Goal: Information Seeking & Learning: Learn about a topic

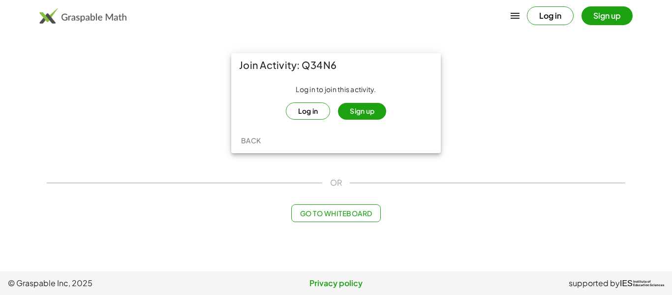
click at [367, 104] on button "Sign up" at bounding box center [362, 111] width 48 height 17
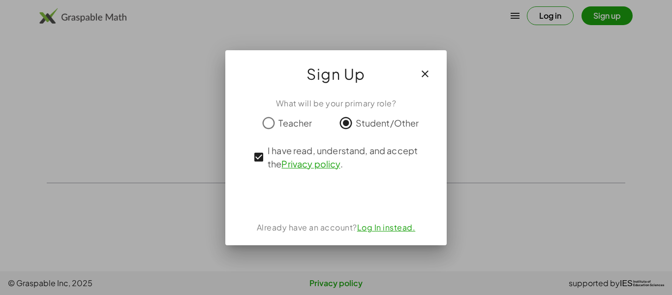
drag, startPoint x: 671, startPoint y: 41, endPoint x: 671, endPoint y: 47, distance: 6.4
click at [671, 47] on div at bounding box center [336, 147] width 672 height 295
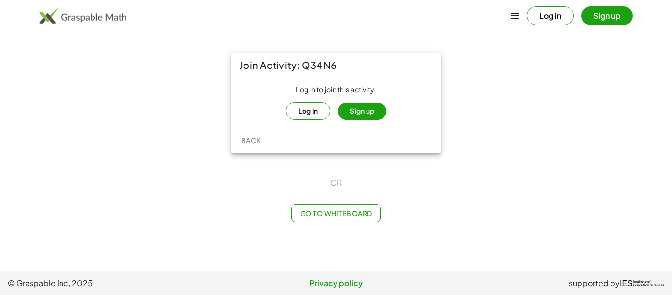
click at [373, 110] on button "Sign up" at bounding box center [362, 111] width 48 height 17
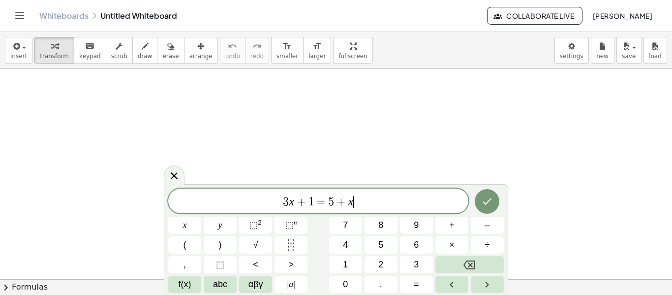
scroll to position [0, 0]
click at [172, 181] on icon at bounding box center [174, 176] width 12 height 12
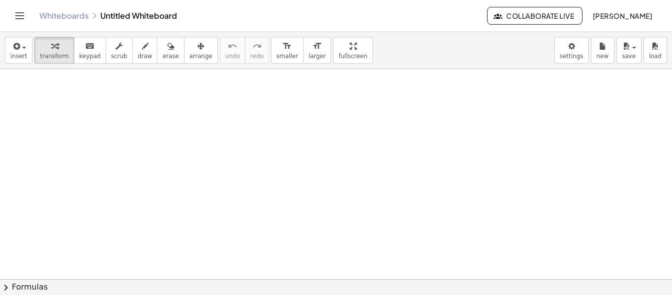
click at [17, 14] on icon "Toggle navigation" at bounding box center [20, 16] width 12 height 12
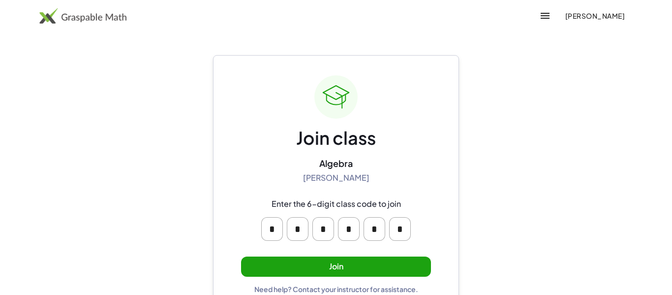
click at [402, 271] on button "Join" at bounding box center [336, 266] width 190 height 20
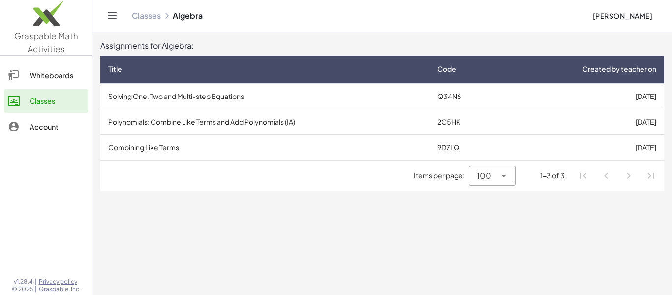
click at [243, 101] on td "Solving One, Two and Multi-step Equations" at bounding box center [264, 96] width 329 height 26
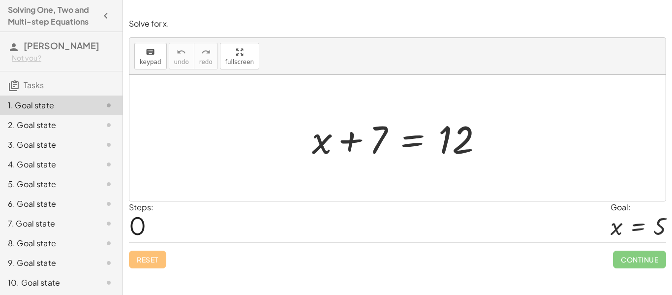
click at [337, 154] on div at bounding box center [401, 138] width 188 height 51
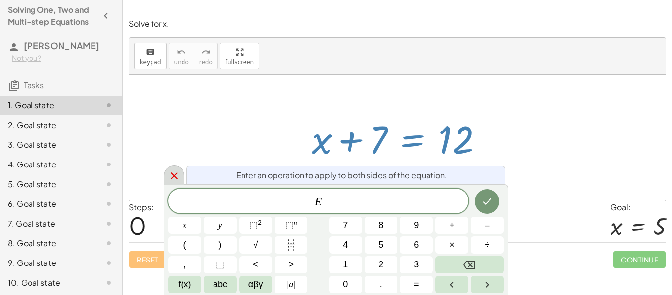
click at [175, 177] on icon at bounding box center [174, 175] width 7 height 7
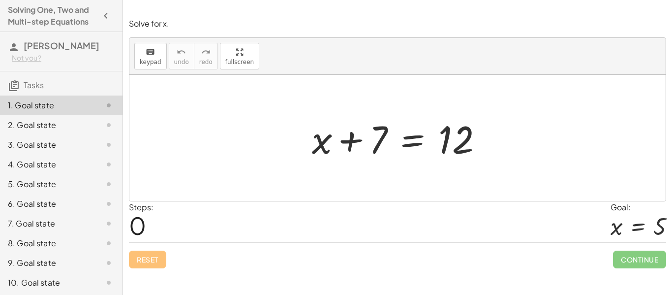
click at [381, 128] on div at bounding box center [401, 138] width 188 height 51
click at [378, 139] on div at bounding box center [401, 138] width 188 height 51
click at [371, 110] on div "+ x + 7 = 12" at bounding box center [397, 138] width 201 height 56
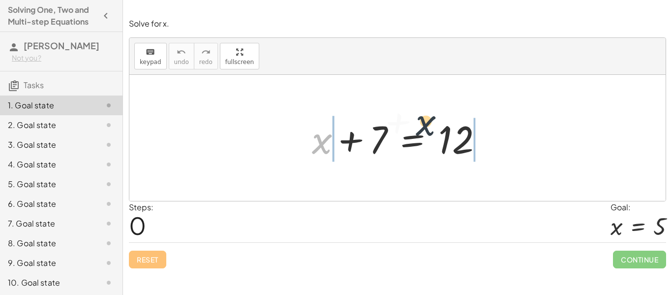
drag, startPoint x: 317, startPoint y: 136, endPoint x: 475, endPoint y: 118, distance: 159.4
click at [475, 118] on div at bounding box center [401, 138] width 188 height 51
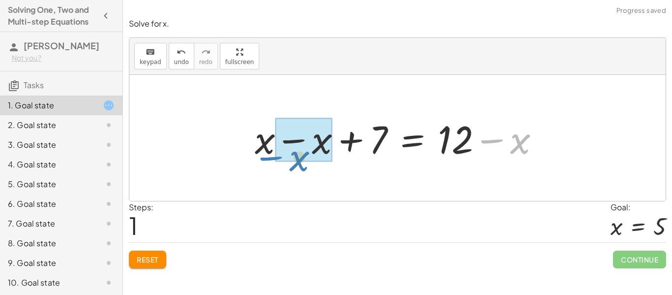
drag, startPoint x: 517, startPoint y: 141, endPoint x: 294, endPoint y: 150, distance: 223.9
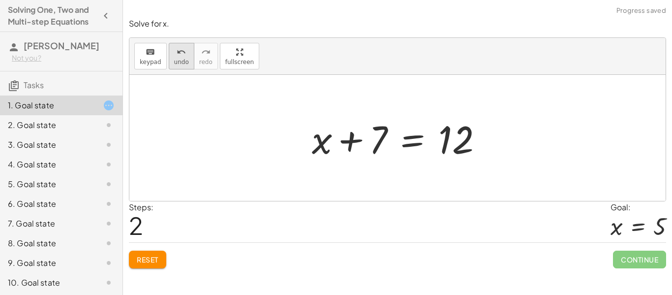
click at [186, 56] on button "undo undo" at bounding box center [182, 56] width 26 height 27
click at [157, 59] on span "keypad" at bounding box center [151, 62] width 22 height 7
click at [148, 56] on icon "keyboard" at bounding box center [150, 52] width 9 height 12
click at [154, 267] on button "Reset" at bounding box center [147, 259] width 37 height 18
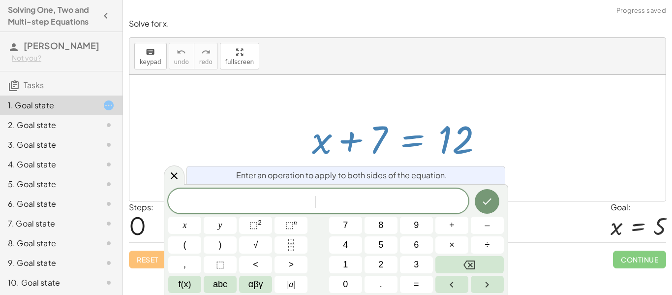
scroll to position [1, 0]
click at [172, 177] on icon at bounding box center [174, 175] width 7 height 7
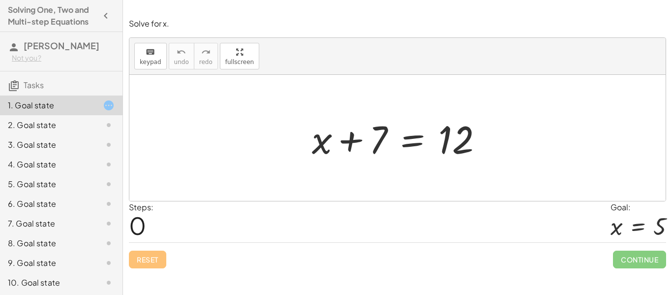
click at [346, 141] on div at bounding box center [401, 138] width 188 height 51
drag, startPoint x: 349, startPoint y: 141, endPoint x: 351, endPoint y: 150, distance: 10.0
click at [351, 150] on div at bounding box center [401, 138] width 188 height 51
click at [328, 143] on div at bounding box center [401, 138] width 188 height 51
drag, startPoint x: 383, startPoint y: 131, endPoint x: 530, endPoint y: 130, distance: 147.5
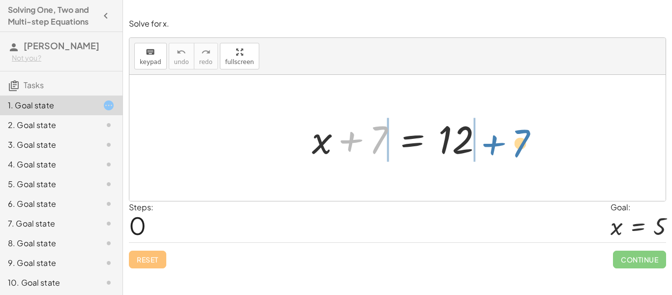
click at [530, 130] on div "+ 7 + x + 7 = 12" at bounding box center [397, 138] width 536 height 126
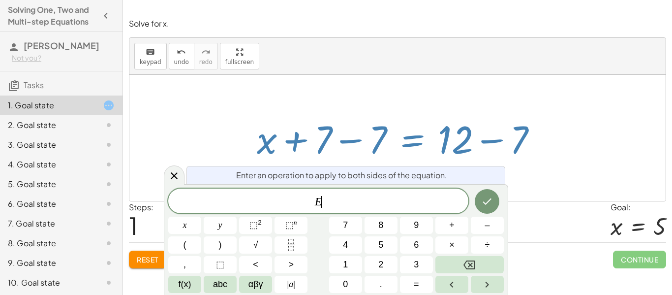
scroll to position [2, 0]
click at [173, 185] on div "Enter an operation to apply to both sides of the equation. E ​ x y ⬚ 2 ⬚ n 7 8 …" at bounding box center [336, 239] width 344 height 111
click at [169, 183] on div at bounding box center [174, 174] width 21 height 19
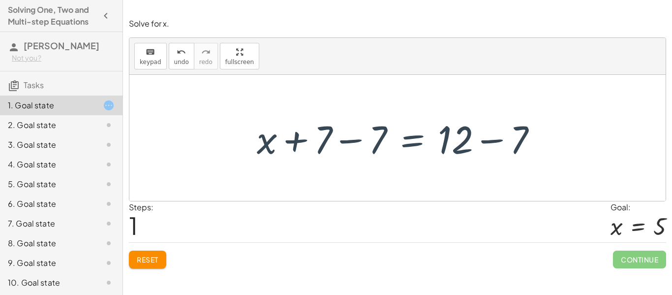
click at [151, 266] on button "Reset" at bounding box center [147, 259] width 37 height 18
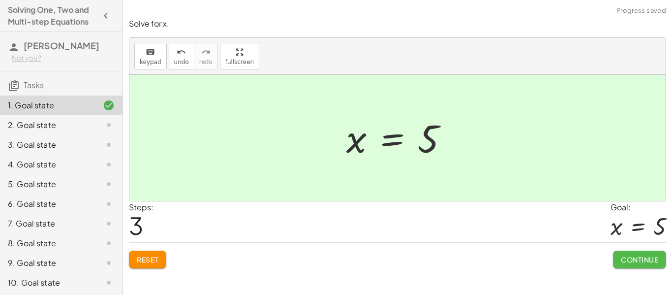
click at [634, 257] on span "Continue" at bounding box center [638, 259] width 37 height 9
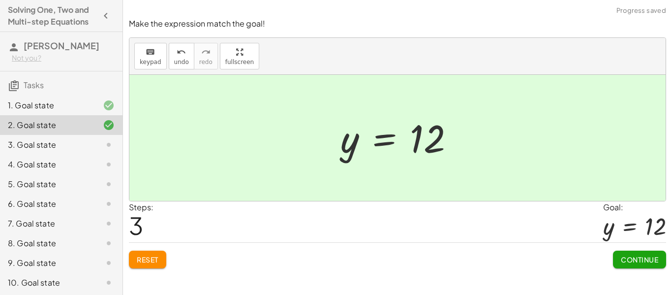
click at [644, 265] on button "Continue" at bounding box center [639, 259] width 53 height 18
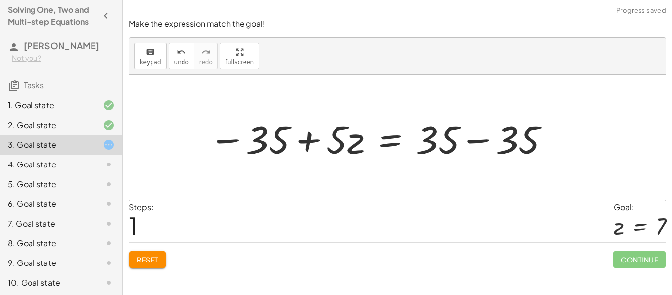
click at [157, 258] on span "Reset" at bounding box center [148, 259] width 22 height 9
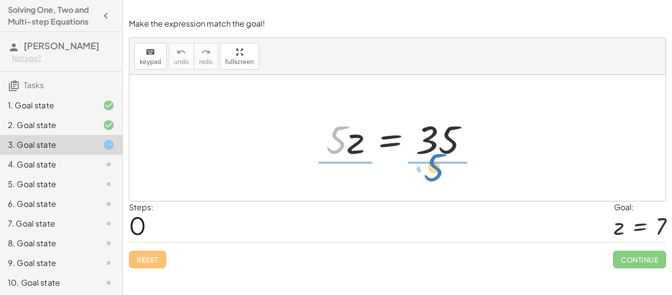
drag, startPoint x: 337, startPoint y: 136, endPoint x: 433, endPoint y: 168, distance: 101.5
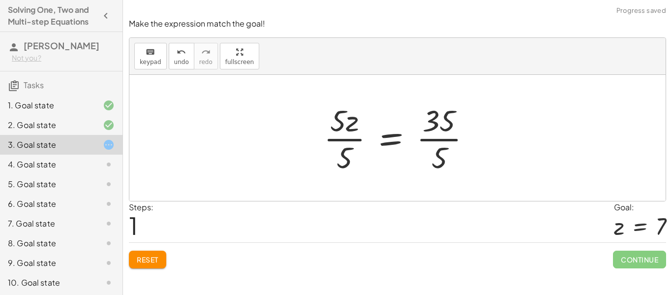
click at [436, 132] on div at bounding box center [401, 138] width 165 height 76
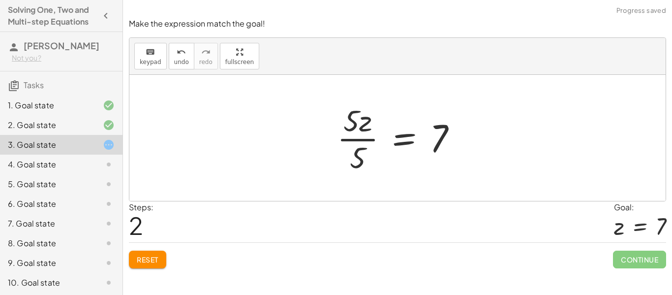
click at [364, 141] on div at bounding box center [401, 138] width 138 height 76
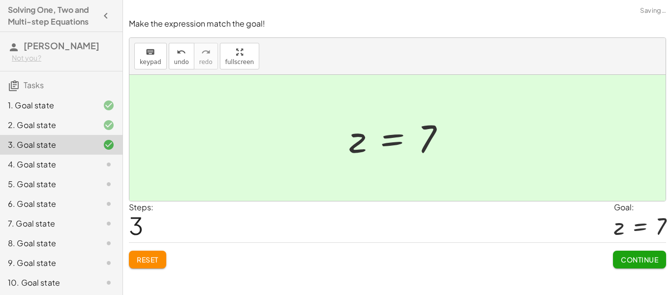
click at [637, 264] on button "Continue" at bounding box center [639, 259] width 53 height 18
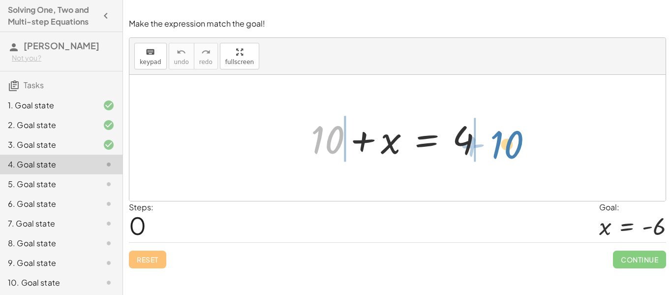
drag, startPoint x: 332, startPoint y: 140, endPoint x: 524, endPoint y: 134, distance: 191.8
click at [524, 134] on div "+ 10 + 10 + x = 4" at bounding box center [397, 138] width 536 height 126
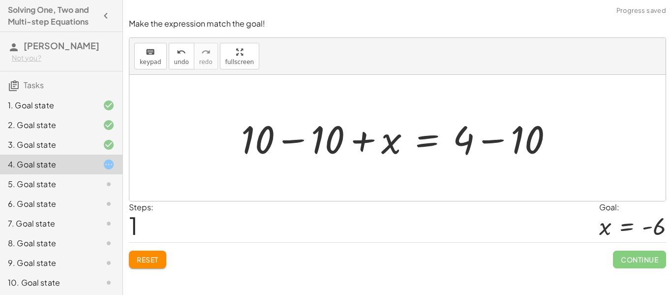
click at [324, 154] on div at bounding box center [401, 138] width 330 height 51
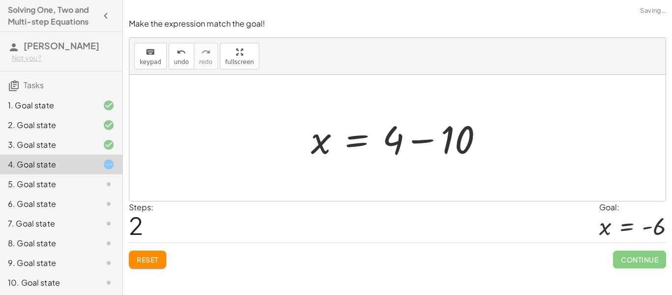
click at [443, 137] on div at bounding box center [401, 138] width 190 height 51
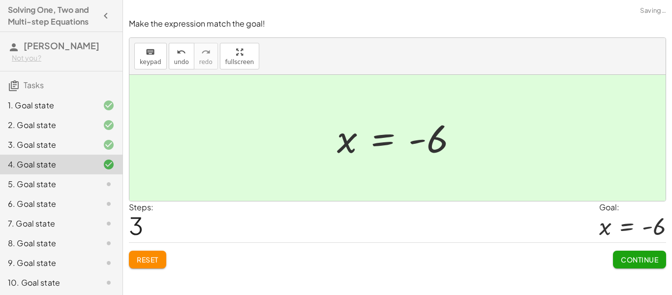
click at [0, 0] on div "Make the expression match the goal! keyboard keypad undo undo redo redo fullscr…" at bounding box center [0, 0] width 0 height 0
click at [626, 259] on span "Continue" at bounding box center [638, 259] width 37 height 9
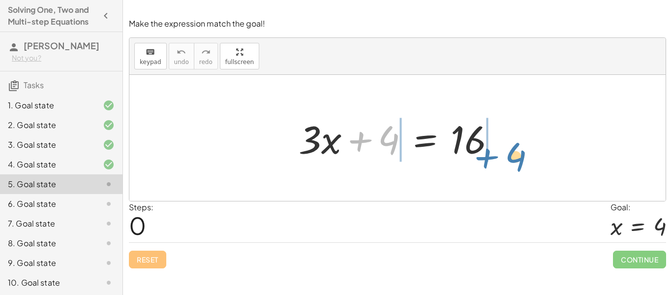
drag, startPoint x: 386, startPoint y: 137, endPoint x: 519, endPoint y: 151, distance: 133.0
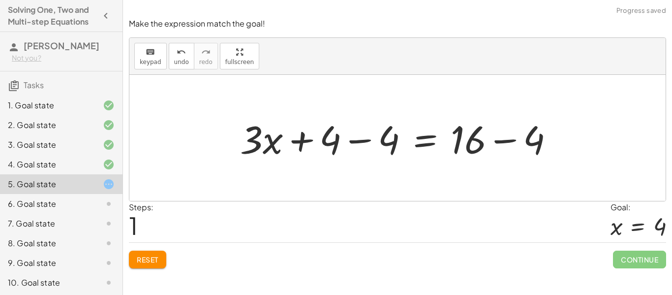
click at [342, 136] on div at bounding box center [400, 138] width 331 height 51
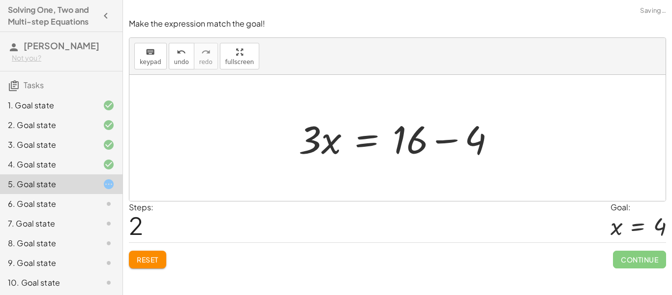
click at [418, 134] on div at bounding box center [401, 138] width 215 height 51
click at [481, 138] on div at bounding box center [401, 138] width 215 height 51
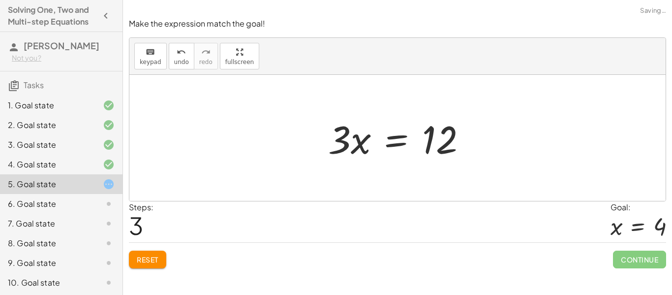
click at [304, 143] on div at bounding box center [397, 138] width 536 height 126
drag, startPoint x: 335, startPoint y: 142, endPoint x: 437, endPoint y: 179, distance: 108.4
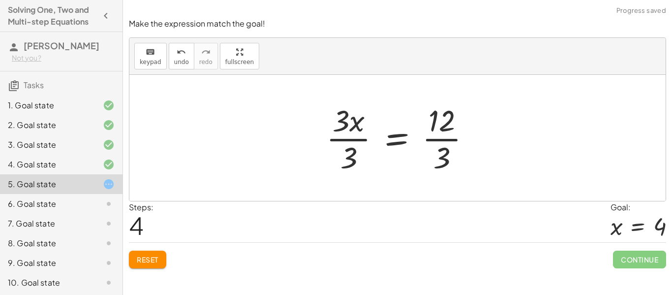
click at [438, 130] on div at bounding box center [402, 138] width 162 height 76
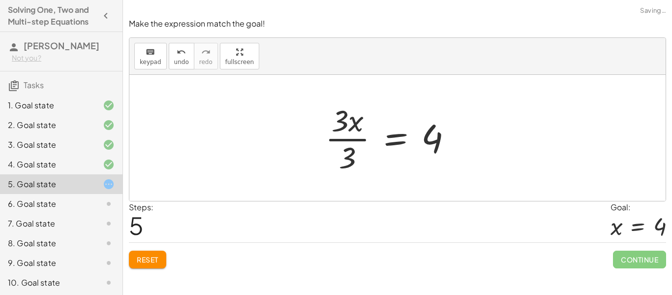
click at [339, 119] on div at bounding box center [392, 138] width 145 height 76
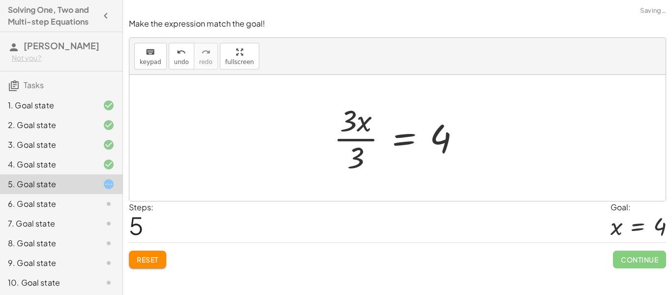
click at [344, 124] on div at bounding box center [400, 138] width 145 height 76
click at [356, 145] on div at bounding box center [400, 138] width 145 height 76
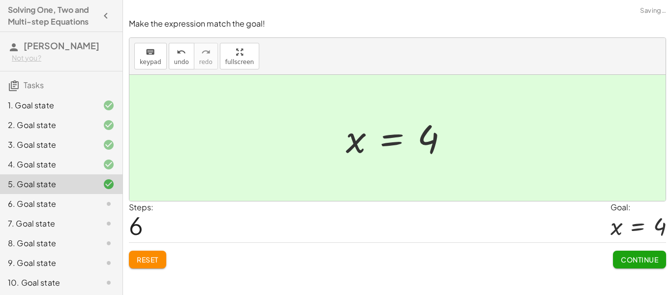
click at [633, 258] on span "Continue" at bounding box center [638, 259] width 37 height 9
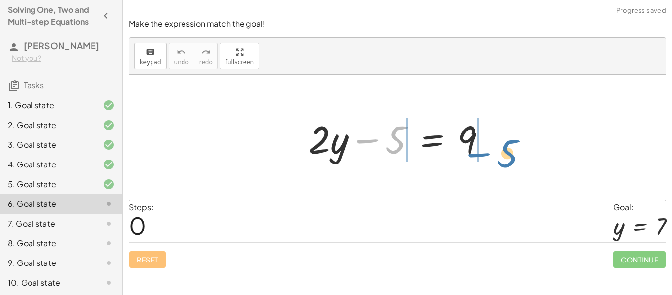
drag, startPoint x: 394, startPoint y: 134, endPoint x: 507, endPoint y: 146, distance: 113.2
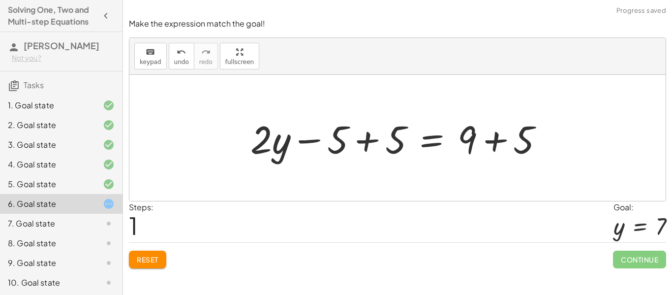
click at [331, 138] on div at bounding box center [400, 138] width 311 height 51
click at [344, 129] on div at bounding box center [400, 138] width 311 height 51
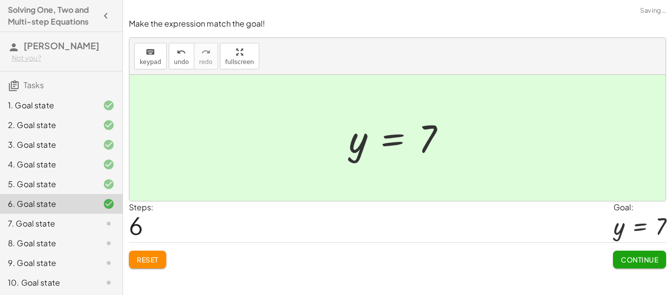
click at [634, 265] on button "Continue" at bounding box center [639, 259] width 53 height 18
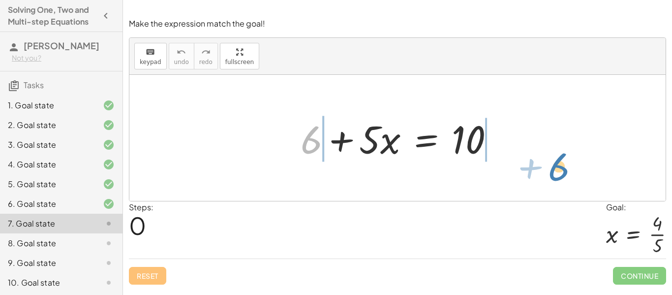
drag, startPoint x: 316, startPoint y: 138, endPoint x: 562, endPoint y: 163, distance: 248.1
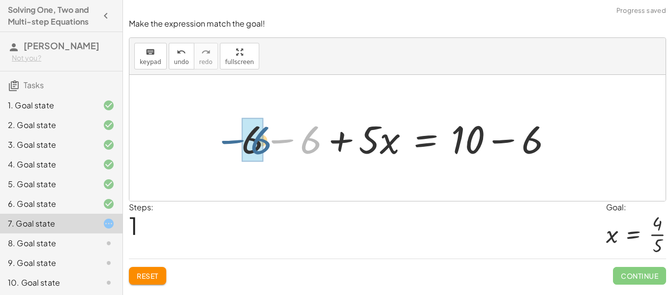
drag, startPoint x: 317, startPoint y: 141, endPoint x: 266, endPoint y: 142, distance: 51.1
click at [266, 142] on div at bounding box center [400, 138] width 328 height 51
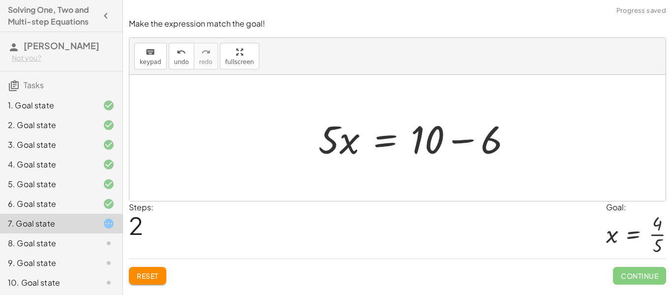
click at [532, 145] on div at bounding box center [397, 138] width 536 height 126
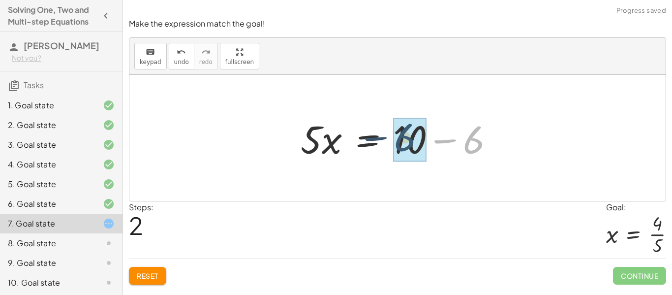
drag, startPoint x: 476, startPoint y: 135, endPoint x: 406, endPoint y: 133, distance: 70.8
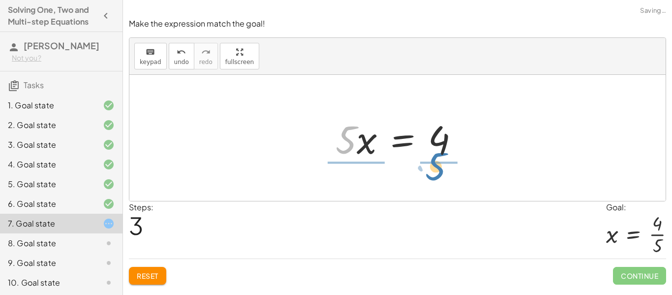
drag, startPoint x: 350, startPoint y: 141, endPoint x: 440, endPoint y: 168, distance: 93.8
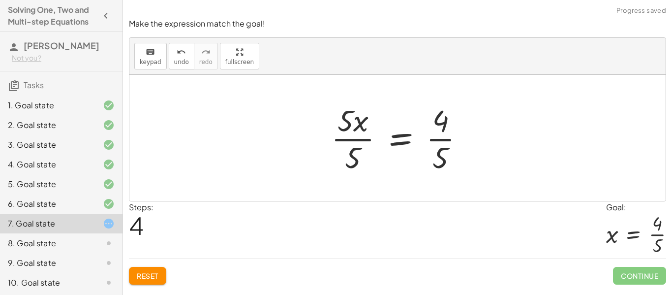
click at [438, 138] on div at bounding box center [401, 138] width 151 height 76
click at [440, 127] on div at bounding box center [400, 138] width 151 height 76
drag, startPoint x: 441, startPoint y: 163, endPoint x: 445, endPoint y: 158, distance: 6.6
click at [445, 158] on div at bounding box center [400, 138] width 151 height 76
drag, startPoint x: 446, startPoint y: 121, endPoint x: 445, endPoint y: 162, distance: 40.8
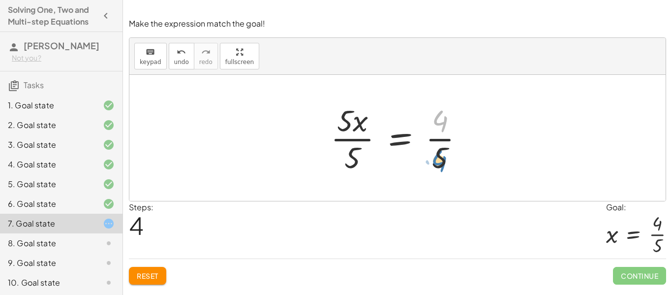
click at [445, 162] on div at bounding box center [400, 138] width 151 height 76
drag, startPoint x: 355, startPoint y: 154, endPoint x: 356, endPoint y: 129, distance: 25.6
click at [356, 129] on div at bounding box center [400, 138] width 151 height 76
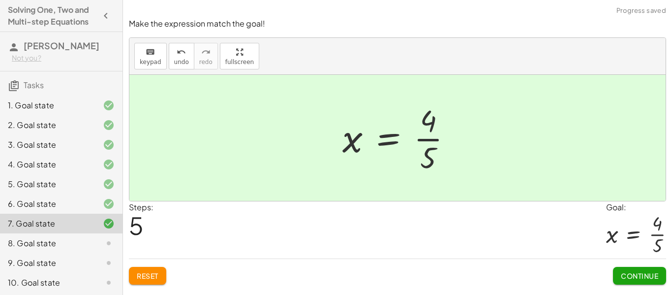
click at [624, 277] on span "Continue" at bounding box center [638, 275] width 37 height 9
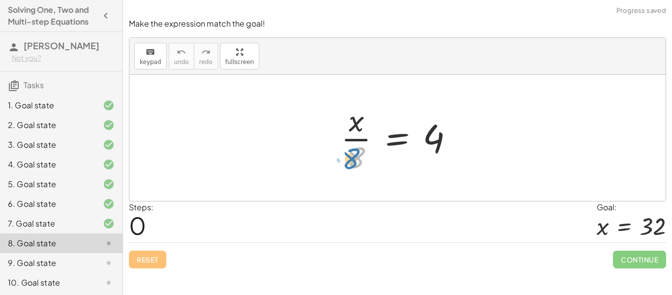
click at [354, 159] on div at bounding box center [401, 138] width 130 height 76
click at [359, 158] on div at bounding box center [401, 138] width 130 height 76
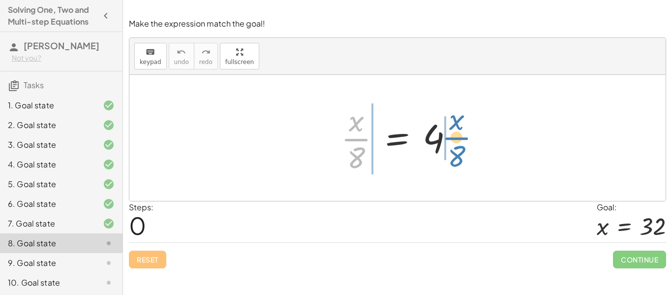
drag, startPoint x: 360, startPoint y: 137, endPoint x: 464, endPoint y: 134, distance: 103.8
click at [464, 134] on div at bounding box center [401, 138] width 130 height 76
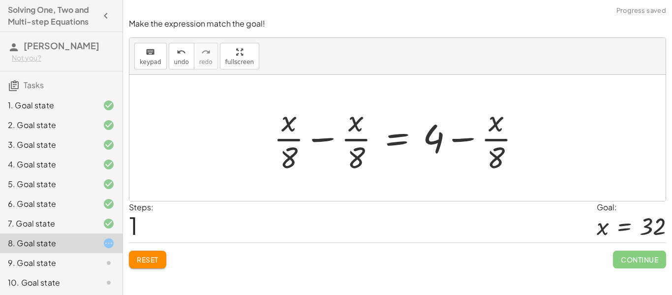
click at [353, 142] on div at bounding box center [400, 138] width 265 height 76
drag, startPoint x: 353, startPoint y: 142, endPoint x: 311, endPoint y: 145, distance: 41.4
click at [311, 145] on div at bounding box center [400, 138] width 265 height 76
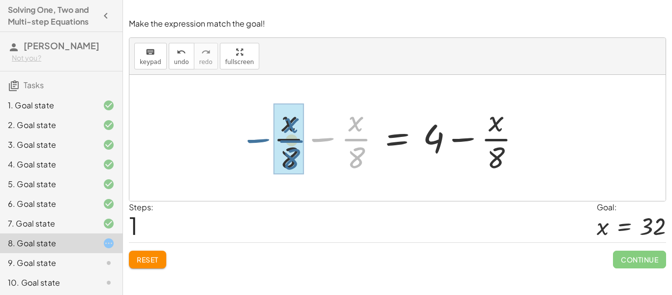
drag, startPoint x: 350, startPoint y: 140, endPoint x: 281, endPoint y: 140, distance: 68.3
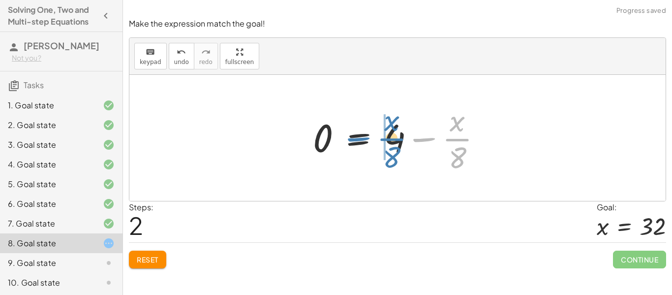
drag, startPoint x: 460, startPoint y: 140, endPoint x: 394, endPoint y: 139, distance: 65.9
click at [394, 139] on div at bounding box center [401, 138] width 187 height 76
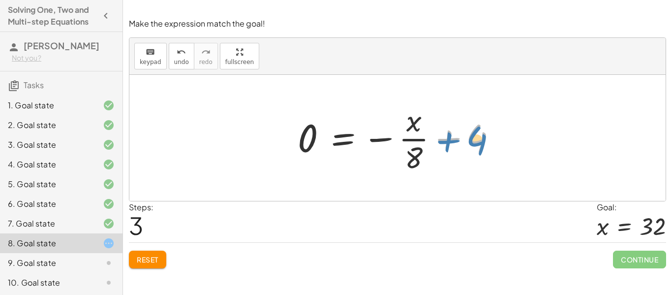
click at [478, 141] on div at bounding box center [401, 138] width 217 height 76
drag, startPoint x: 306, startPoint y: 140, endPoint x: 319, endPoint y: 152, distance: 17.7
click at [319, 152] on div at bounding box center [401, 138] width 217 height 76
drag, startPoint x: 412, startPoint y: 127, endPoint x: 304, endPoint y: 140, distance: 108.0
click at [304, 140] on div at bounding box center [401, 138] width 217 height 76
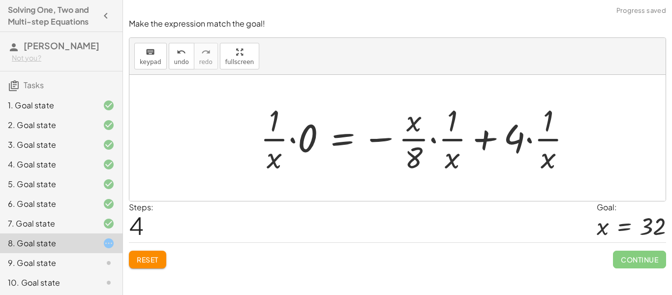
click at [151, 255] on span "Reset" at bounding box center [148, 259] width 22 height 9
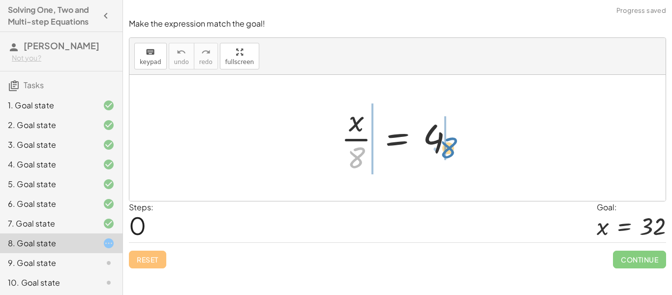
drag, startPoint x: 355, startPoint y: 154, endPoint x: 447, endPoint y: 144, distance: 92.5
click at [447, 144] on div at bounding box center [401, 138] width 130 height 76
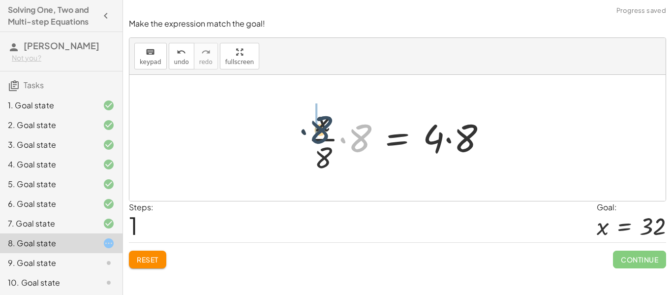
drag, startPoint x: 354, startPoint y: 146, endPoint x: 314, endPoint y: 138, distance: 41.6
click at [314, 138] on div at bounding box center [401, 138] width 196 height 76
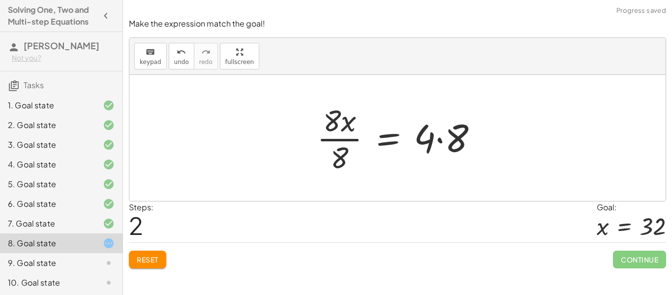
click at [160, 262] on button "Reset" at bounding box center [147, 259] width 37 height 18
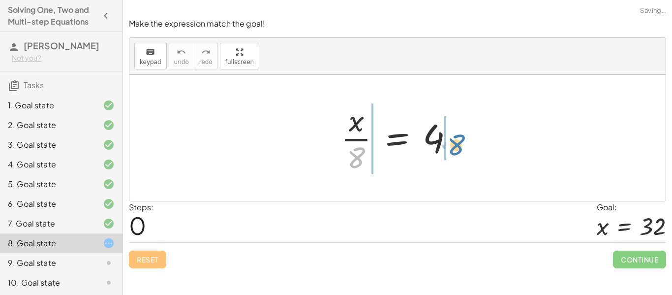
drag, startPoint x: 361, startPoint y: 149, endPoint x: 460, endPoint y: 136, distance: 100.1
click at [460, 136] on div at bounding box center [401, 138] width 130 height 76
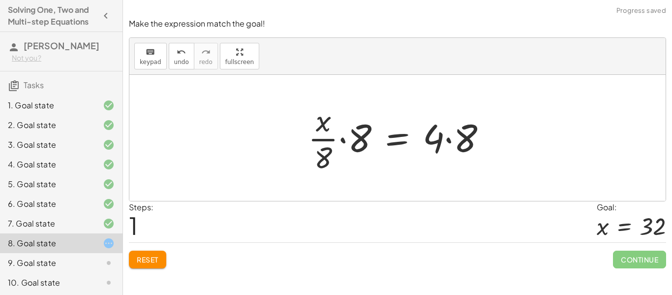
click at [343, 139] on div at bounding box center [401, 138] width 196 height 76
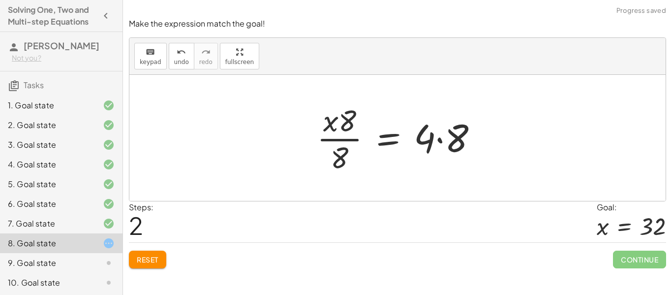
click at [443, 141] on div at bounding box center [401, 138] width 178 height 76
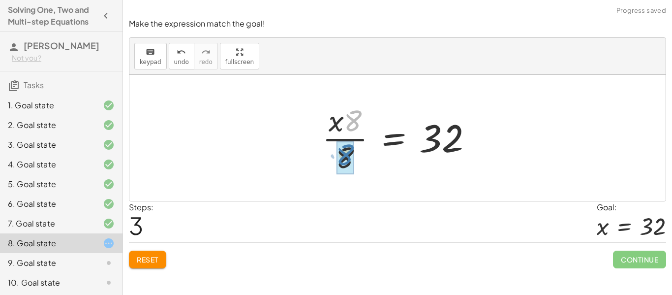
drag, startPoint x: 349, startPoint y: 123, endPoint x: 341, endPoint y: 158, distance: 35.8
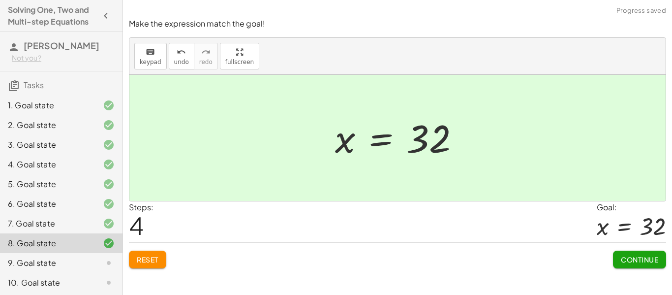
click at [628, 258] on span "Continue" at bounding box center [638, 259] width 37 height 9
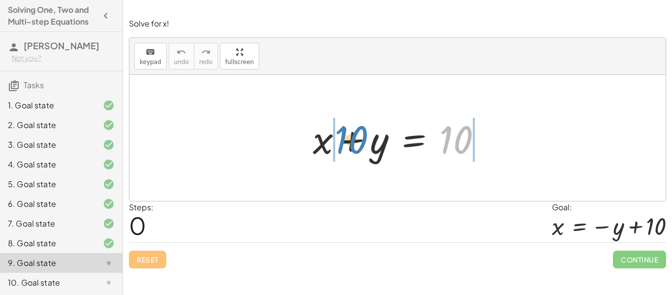
drag, startPoint x: 465, startPoint y: 137, endPoint x: 361, endPoint y: 137, distance: 103.7
click at [361, 137] on div at bounding box center [401, 138] width 187 height 51
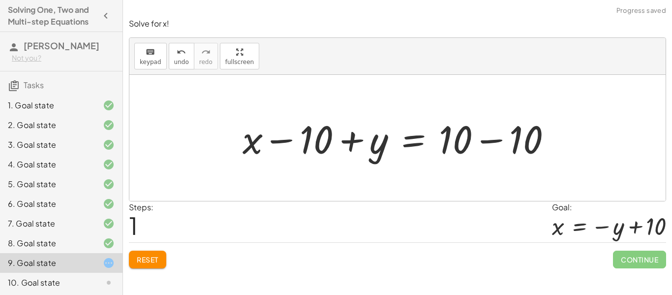
click at [335, 139] on div at bounding box center [400, 138] width 327 height 51
click at [464, 143] on div at bounding box center [400, 138] width 327 height 51
click at [530, 144] on div at bounding box center [400, 138] width 327 height 51
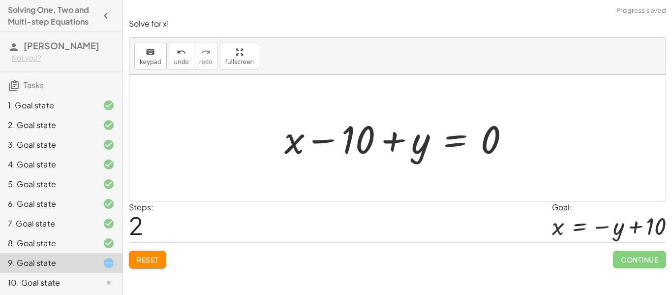
click at [151, 258] on span "Reset" at bounding box center [148, 259] width 22 height 9
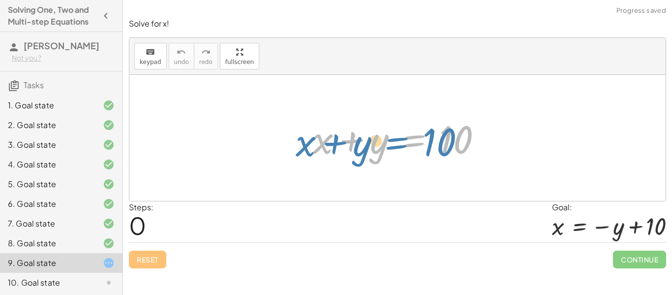
click at [415, 137] on div at bounding box center [401, 138] width 187 height 51
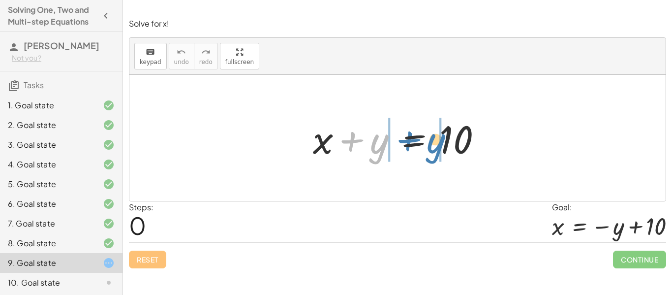
drag, startPoint x: 383, startPoint y: 143, endPoint x: 441, endPoint y: 143, distance: 57.5
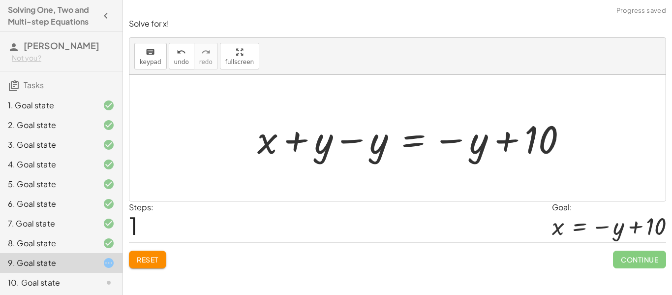
click at [322, 150] on div at bounding box center [415, 138] width 327 height 51
click at [381, 145] on div at bounding box center [415, 138] width 327 height 51
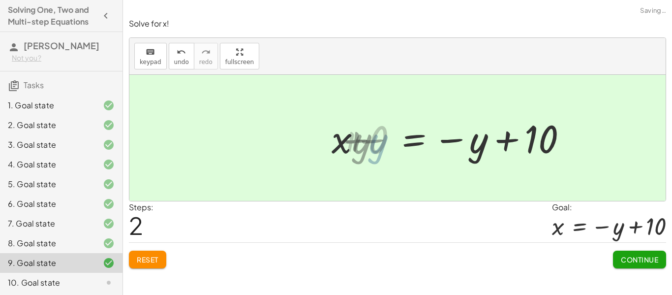
click at [381, 145] on div at bounding box center [471, 138] width 217 height 49
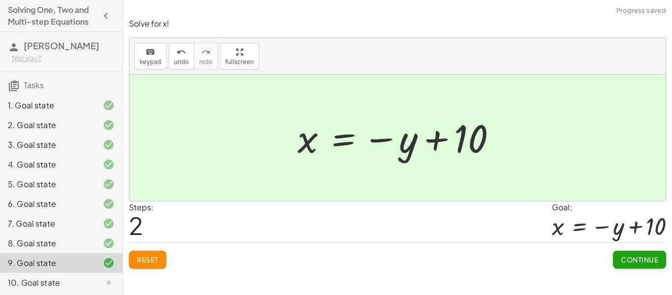
click at [626, 255] on span "Continue" at bounding box center [638, 259] width 37 height 9
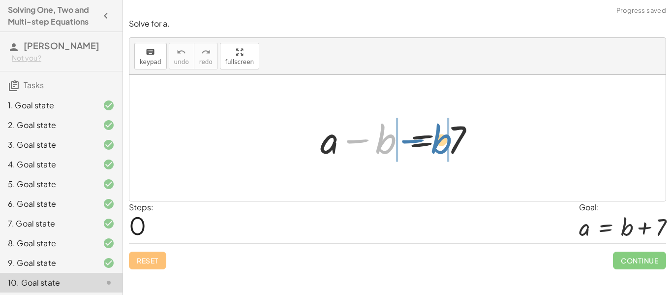
drag, startPoint x: 386, startPoint y: 149, endPoint x: 446, endPoint y: 148, distance: 60.0
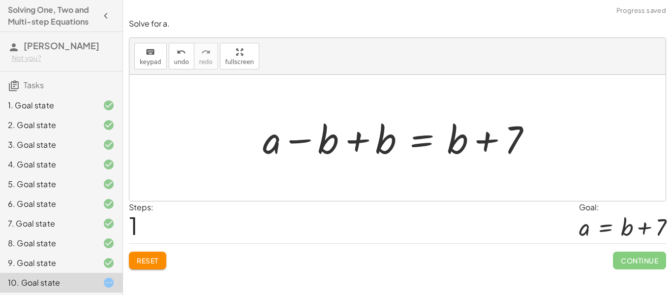
click at [383, 134] on div at bounding box center [401, 138] width 287 height 51
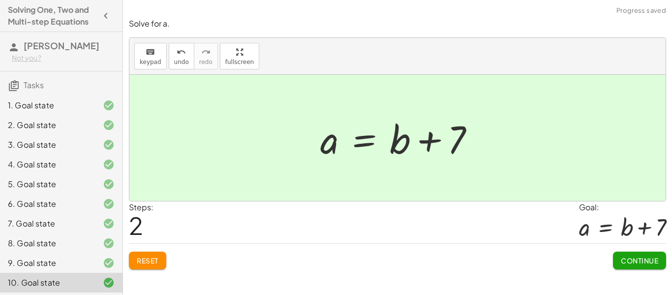
click at [625, 256] on span "Continue" at bounding box center [638, 260] width 37 height 9
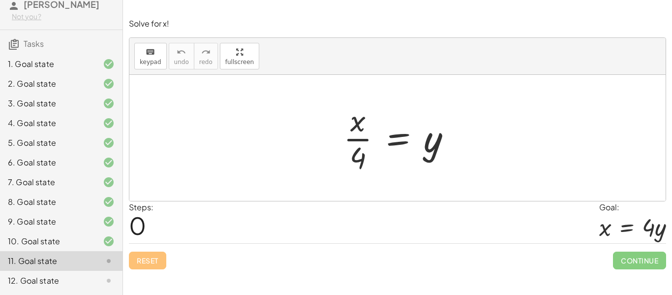
scroll to position [60, 0]
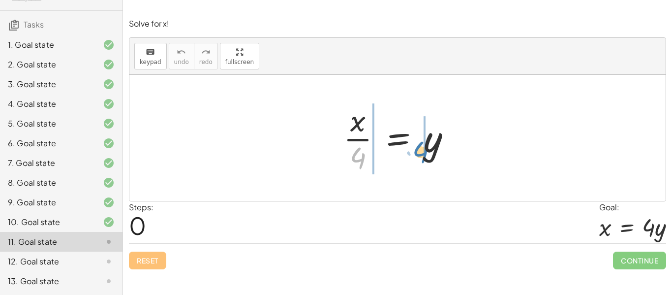
drag, startPoint x: 363, startPoint y: 154, endPoint x: 425, endPoint y: 148, distance: 62.2
click at [425, 148] on div at bounding box center [400, 138] width 125 height 76
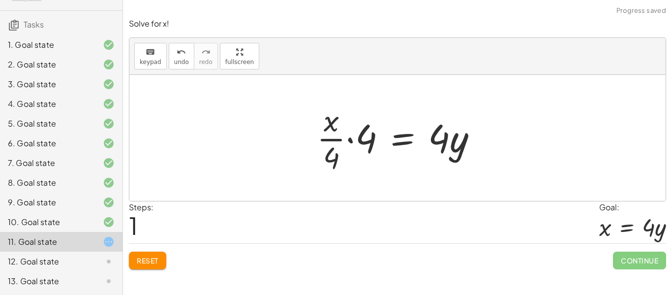
click at [362, 137] on div at bounding box center [401, 138] width 178 height 76
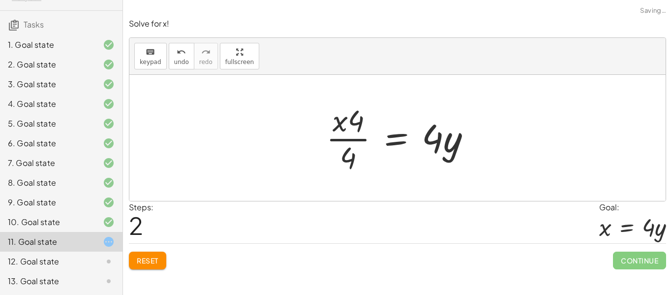
click at [441, 138] on div at bounding box center [402, 138] width 162 height 76
click at [434, 144] on div at bounding box center [401, 138] width 162 height 76
click at [353, 140] on div at bounding box center [401, 138] width 162 height 76
drag, startPoint x: 352, startPoint y: 123, endPoint x: 349, endPoint y: 152, distance: 29.6
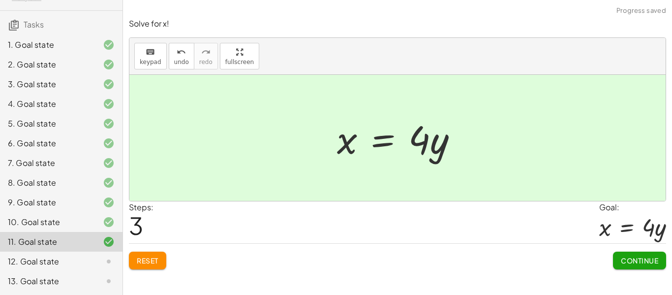
click at [647, 263] on span "Continue" at bounding box center [638, 260] width 37 height 9
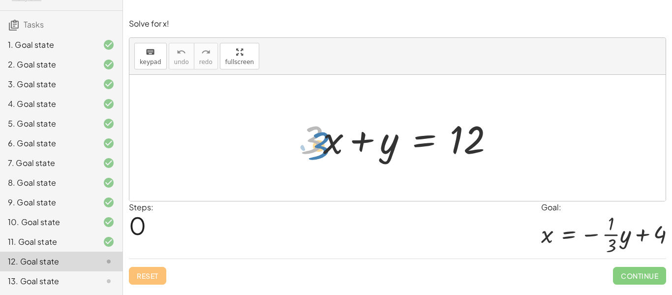
drag, startPoint x: 316, startPoint y: 135, endPoint x: 321, endPoint y: 139, distance: 6.3
click at [321, 139] on div at bounding box center [400, 138] width 211 height 51
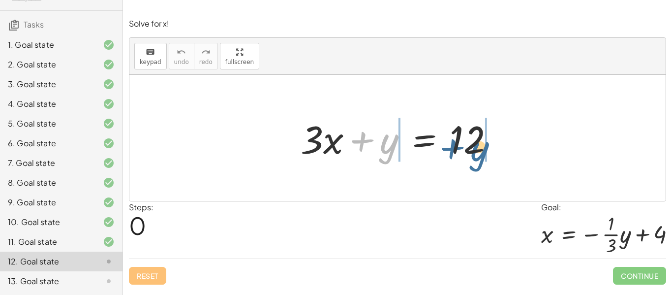
drag, startPoint x: 390, startPoint y: 147, endPoint x: 492, endPoint y: 152, distance: 101.9
click at [492, 152] on div at bounding box center [400, 138] width 211 height 51
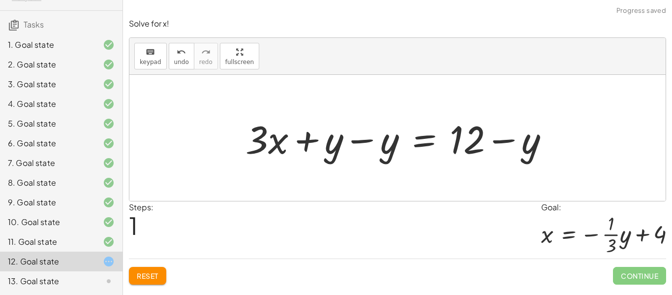
click at [385, 142] on div at bounding box center [401, 138] width 322 height 51
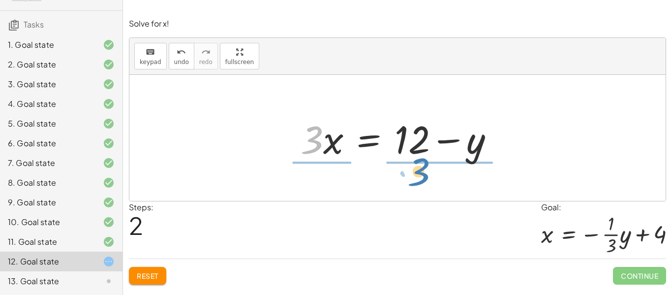
drag, startPoint x: 316, startPoint y: 137, endPoint x: 423, endPoint y: 170, distance: 111.7
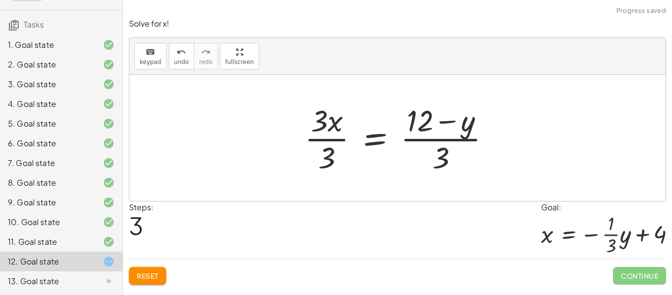
click at [340, 139] on div at bounding box center [401, 138] width 204 height 76
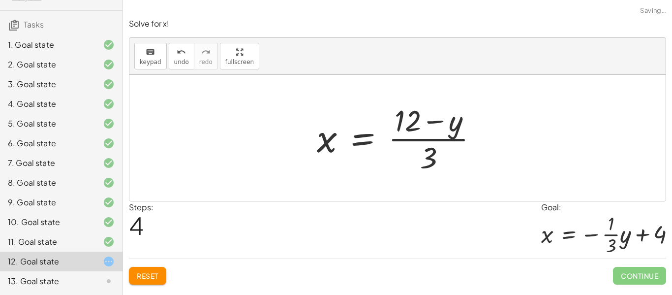
click at [417, 140] on div at bounding box center [401, 138] width 179 height 76
click at [412, 144] on div at bounding box center [401, 138] width 179 height 76
click at [148, 279] on span "Reset" at bounding box center [148, 275] width 22 height 9
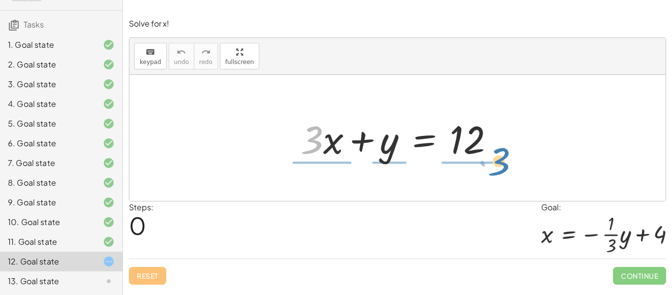
drag, startPoint x: 312, startPoint y: 140, endPoint x: 500, endPoint y: 162, distance: 189.1
click at [500, 162] on div at bounding box center [400, 138] width 211 height 51
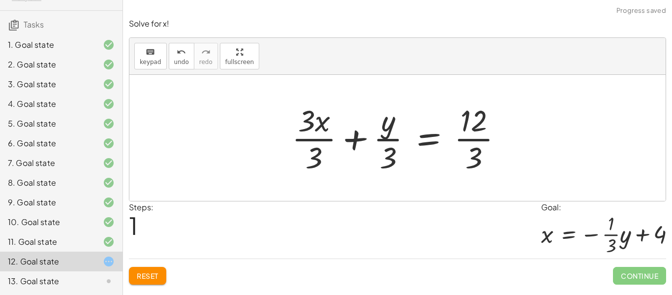
click at [323, 141] on div at bounding box center [401, 138] width 229 height 76
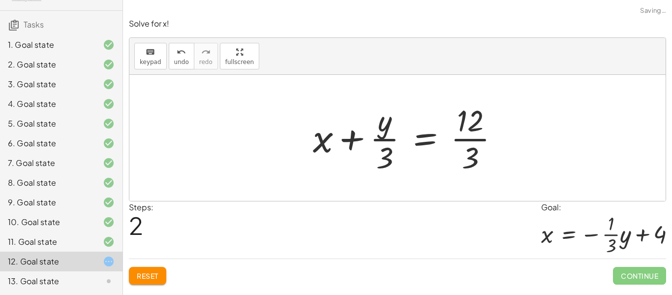
click at [384, 141] on div at bounding box center [410, 138] width 204 height 76
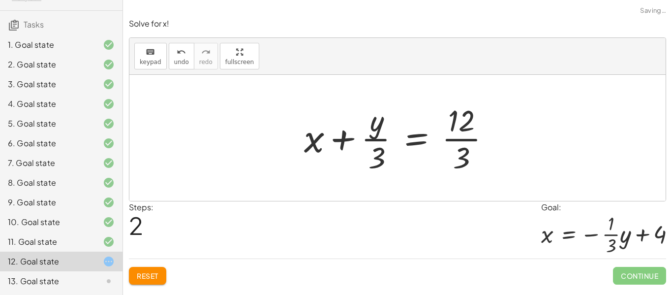
click at [384, 141] on div at bounding box center [401, 138] width 204 height 76
click at [448, 140] on div at bounding box center [401, 138] width 204 height 76
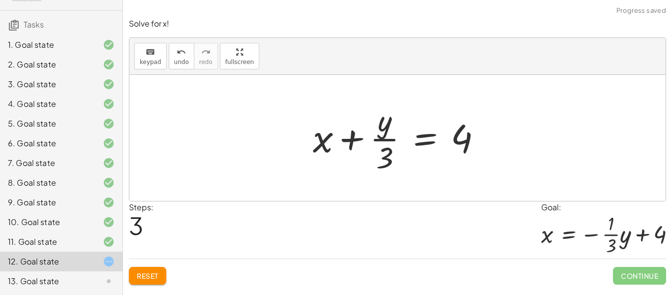
click at [138, 277] on span "Reset" at bounding box center [148, 275] width 22 height 9
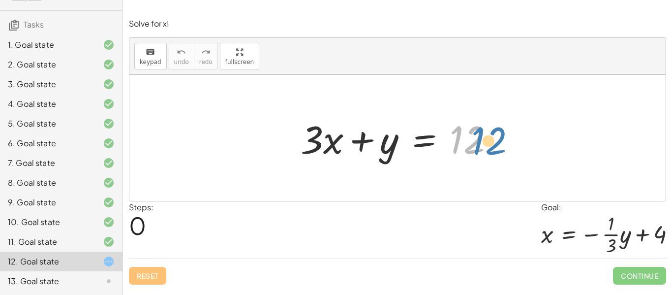
drag, startPoint x: 460, startPoint y: 137, endPoint x: 477, endPoint y: 139, distance: 16.8
click at [477, 139] on div at bounding box center [400, 138] width 211 height 51
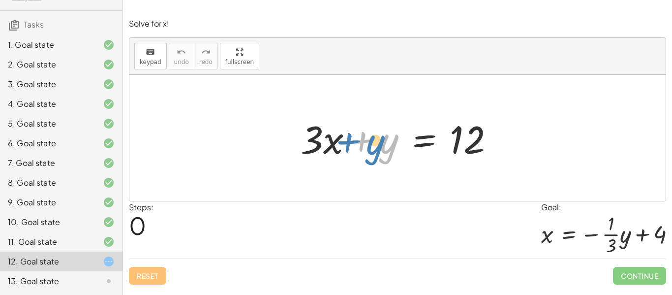
drag, startPoint x: 391, startPoint y: 142, endPoint x: 381, endPoint y: 142, distance: 9.8
click at [381, 142] on div at bounding box center [400, 138] width 211 height 51
drag, startPoint x: 315, startPoint y: 135, endPoint x: 324, endPoint y: 149, distance: 16.6
click at [324, 149] on div at bounding box center [400, 138] width 211 height 51
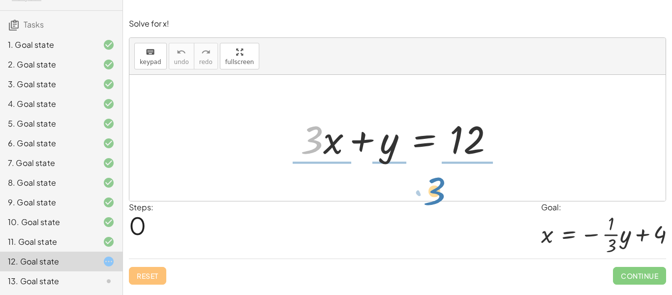
drag, startPoint x: 316, startPoint y: 142, endPoint x: 439, endPoint y: 193, distance: 133.1
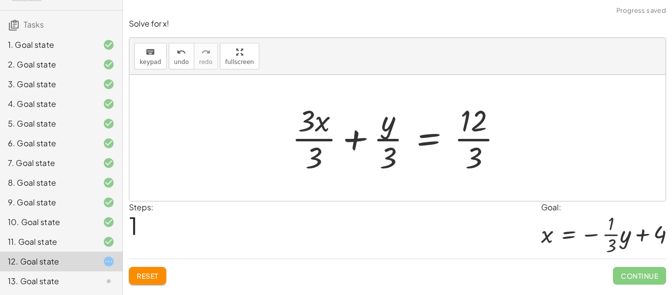
click at [467, 142] on div at bounding box center [401, 138] width 229 height 76
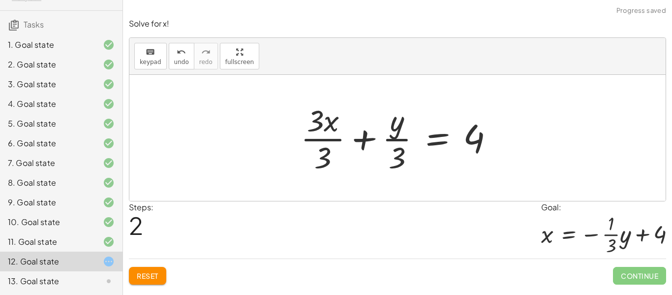
click at [332, 139] on div at bounding box center [400, 138] width 211 height 76
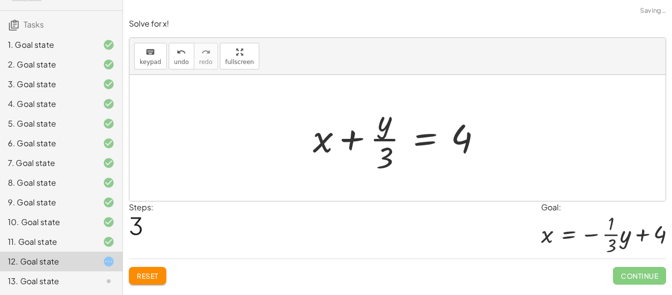
click at [387, 140] on div at bounding box center [401, 138] width 186 height 76
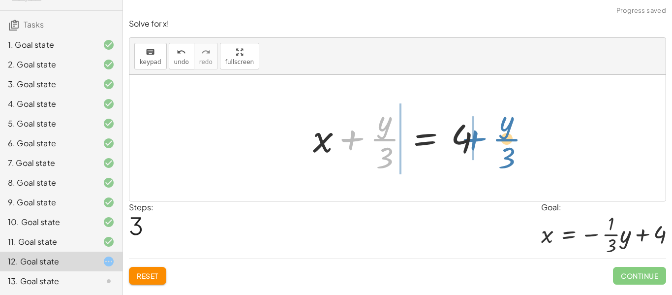
drag, startPoint x: 387, startPoint y: 140, endPoint x: 508, endPoint y: 140, distance: 120.9
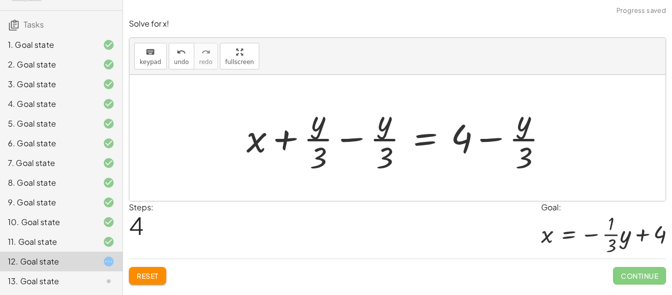
click at [351, 141] on div at bounding box center [400, 138] width 319 height 76
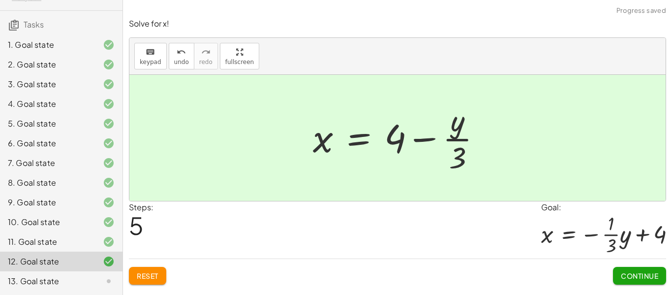
click at [451, 139] on div at bounding box center [401, 138] width 186 height 76
click at [648, 275] on span "Continue" at bounding box center [638, 275] width 37 height 9
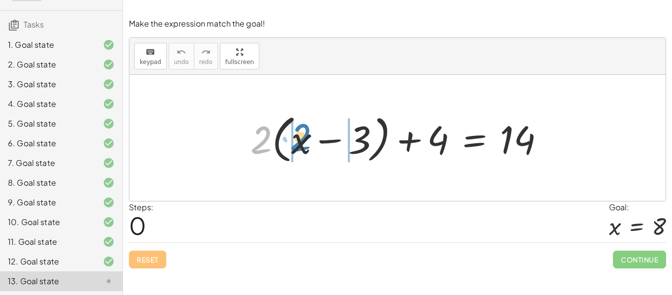
drag, startPoint x: 267, startPoint y: 137, endPoint x: 307, endPoint y: 134, distance: 39.4
click at [307, 134] on div at bounding box center [401, 138] width 312 height 57
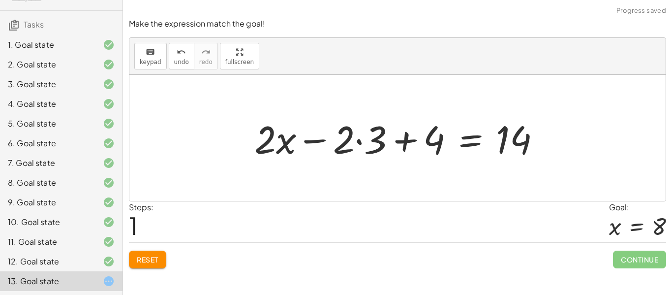
click at [286, 144] on div at bounding box center [401, 138] width 304 height 51
click at [363, 144] on div at bounding box center [401, 138] width 304 height 51
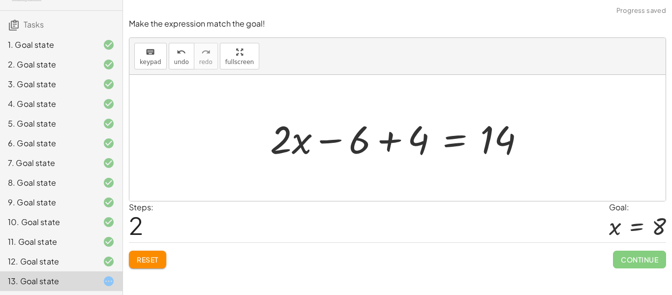
click at [391, 141] on div at bounding box center [401, 138] width 272 height 51
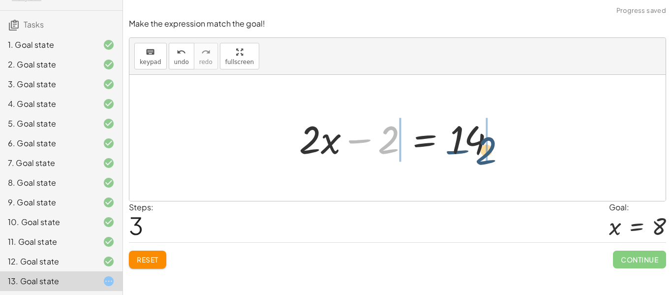
drag, startPoint x: 392, startPoint y: 141, endPoint x: 502, endPoint y: 144, distance: 110.2
click at [502, 144] on div at bounding box center [400, 138] width 213 height 51
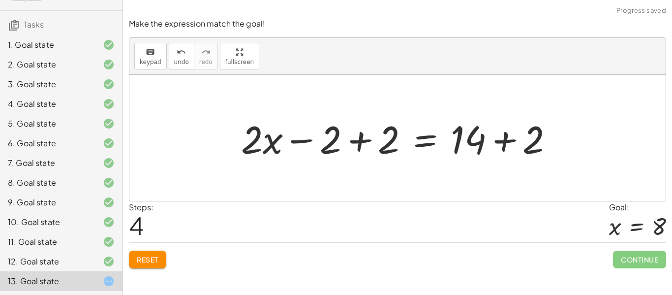
click at [481, 140] on div at bounding box center [401, 138] width 330 height 51
click at [354, 140] on div at bounding box center [401, 138] width 330 height 51
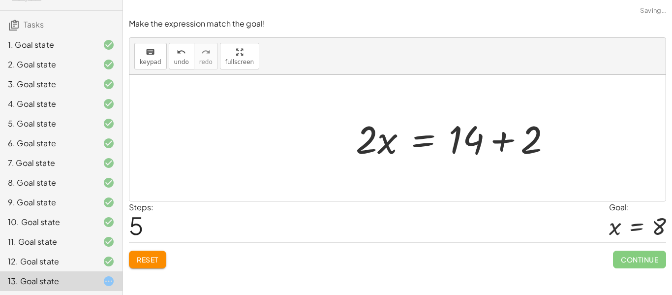
click at [506, 144] on div at bounding box center [457, 138] width 213 height 51
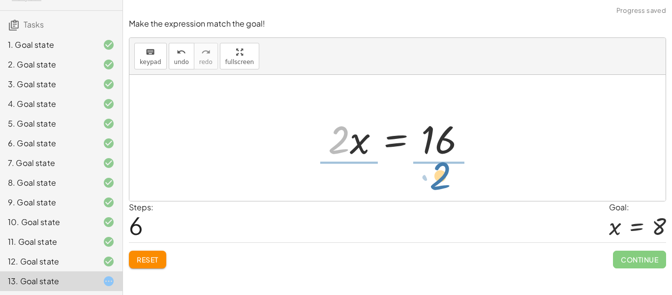
drag, startPoint x: 339, startPoint y: 140, endPoint x: 441, endPoint y: 176, distance: 108.4
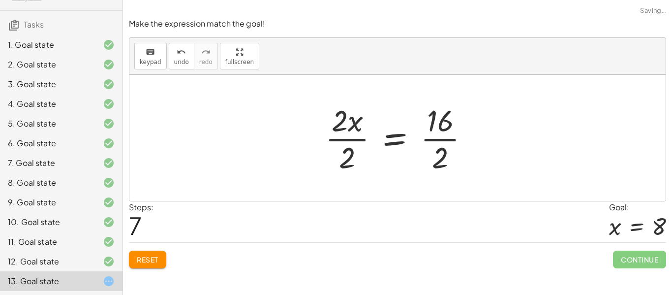
click at [437, 137] on div at bounding box center [401, 138] width 162 height 76
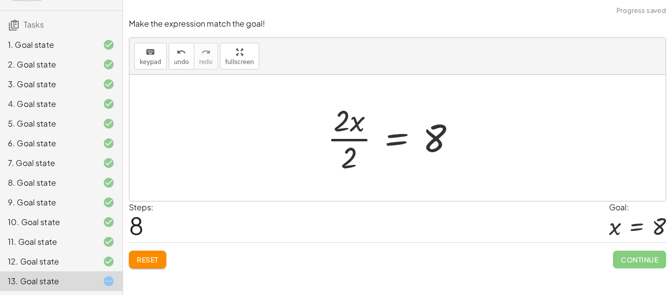
click at [358, 140] on div at bounding box center [395, 138] width 146 height 76
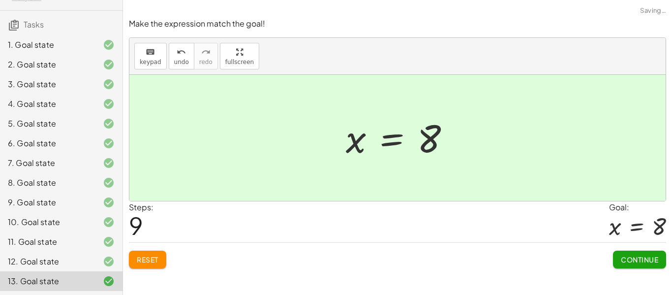
click at [638, 267] on button "Continue" at bounding box center [639, 259] width 53 height 18
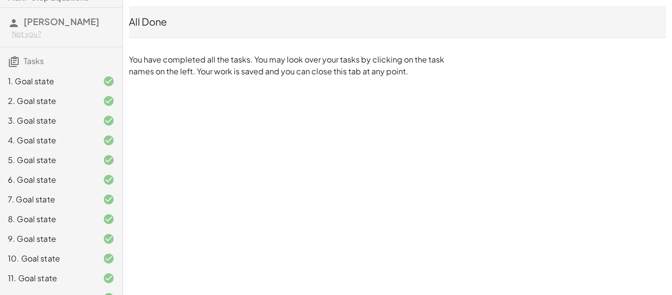
scroll to position [0, 0]
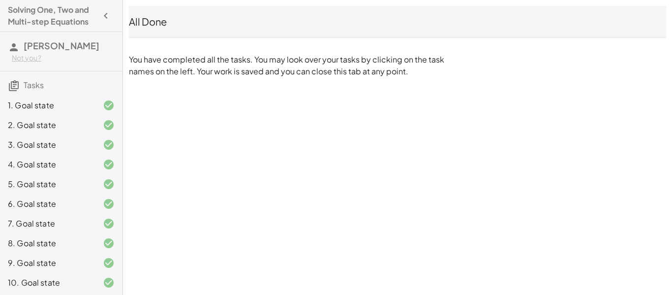
click at [103, 14] on icon "button" at bounding box center [106, 16] width 12 height 12
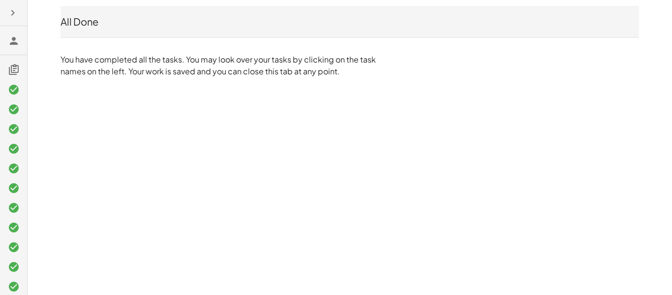
click at [15, 17] on icon "button" at bounding box center [13, 13] width 12 height 12
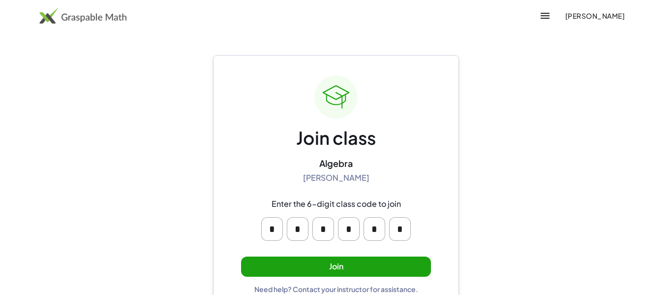
click at [324, 266] on button "Join" at bounding box center [336, 266] width 190 height 20
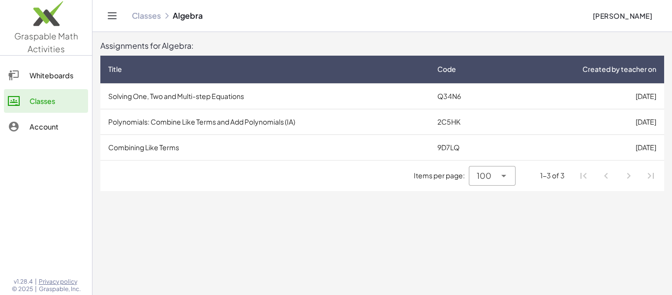
click at [287, 97] on td "Solving One, Two and Multi-step Equations" at bounding box center [264, 96] width 329 height 26
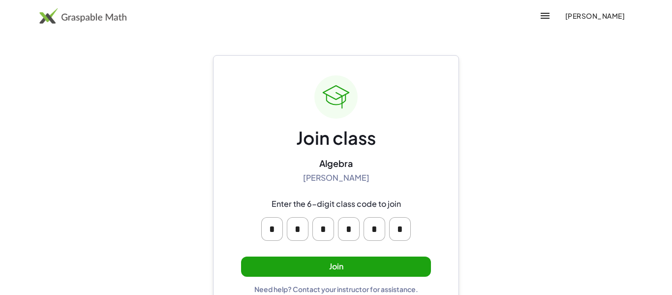
click at [336, 270] on button "Join" at bounding box center [336, 266] width 190 height 20
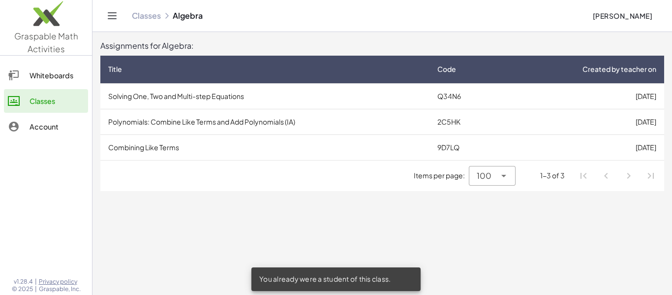
click at [256, 116] on td "Polynomials: Combine Like Terms and Add Polynomials (IA)" at bounding box center [264, 122] width 329 height 26
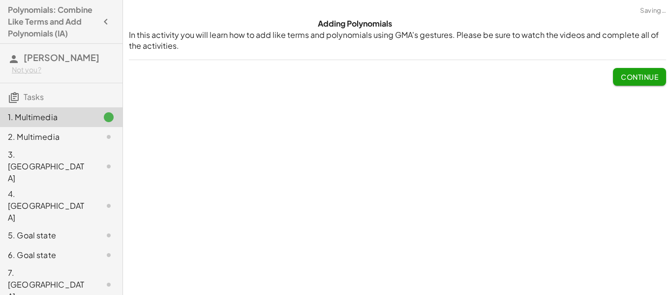
click at [639, 76] on span "Continue" at bounding box center [638, 76] width 37 height 9
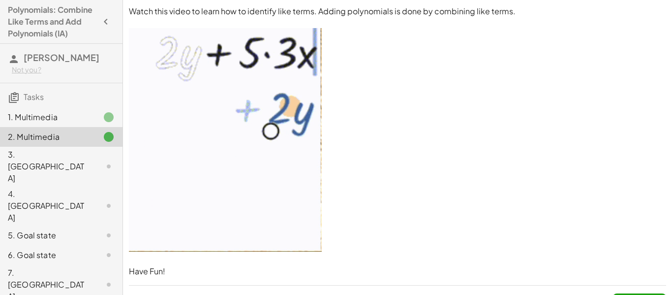
click at [64, 155] on div "3. Canvas" at bounding box center [47, 165] width 79 height 35
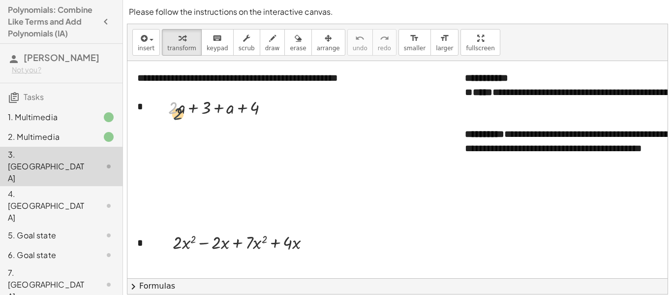
drag, startPoint x: 173, startPoint y: 108, endPoint x: 182, endPoint y: 118, distance: 13.9
click at [182, 118] on div at bounding box center [222, 106] width 118 height 25
drag, startPoint x: 208, startPoint y: 105, endPoint x: 258, endPoint y: 108, distance: 50.2
drag, startPoint x: 219, startPoint y: 135, endPoint x: 194, endPoint y: 138, distance: 24.8
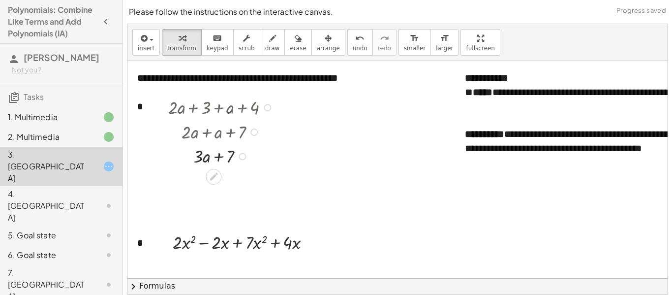
click at [242, 157] on div at bounding box center [242, 156] width 7 height 7
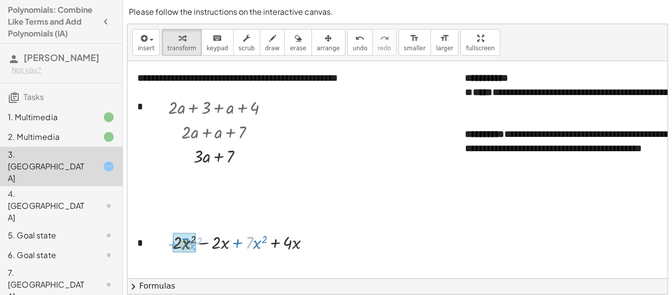
drag, startPoint x: 249, startPoint y: 242, endPoint x: 183, endPoint y: 243, distance: 65.9
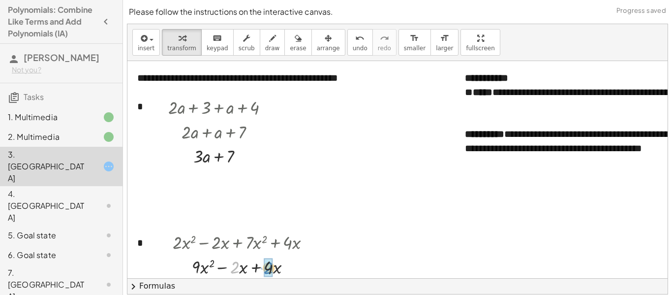
drag, startPoint x: 234, startPoint y: 269, endPoint x: 267, endPoint y: 269, distance: 33.9
drag, startPoint x: 671, startPoint y: 110, endPoint x: 671, endPoint y: 63, distance: 47.2
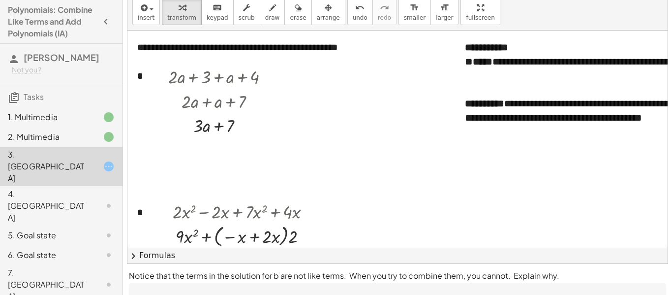
scroll to position [29, 0]
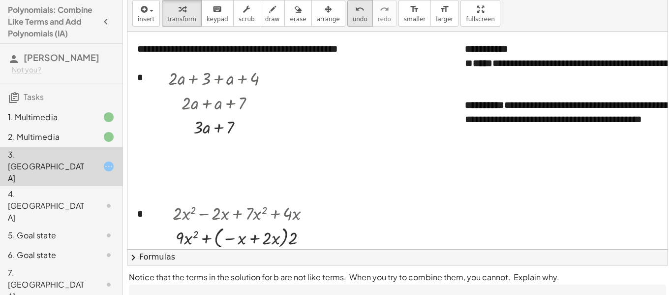
click at [355, 13] on icon "undo" at bounding box center [359, 9] width 9 height 12
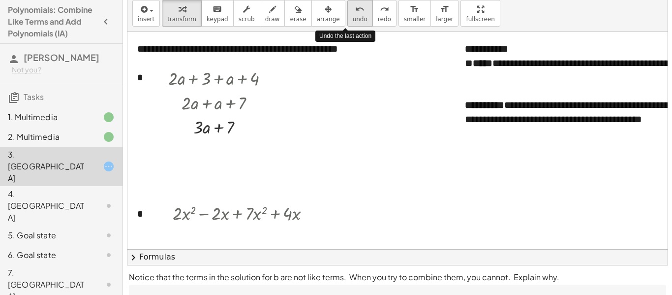
click at [355, 13] on icon "undo" at bounding box center [359, 9] width 9 height 12
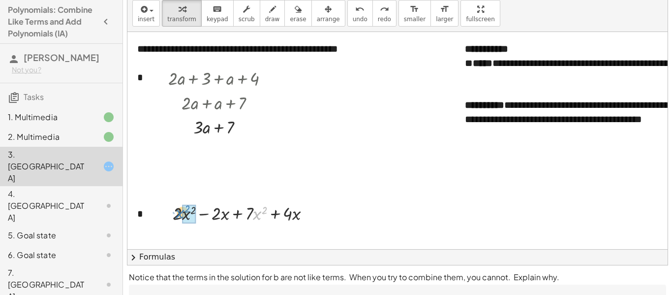
drag, startPoint x: 253, startPoint y: 210, endPoint x: 177, endPoint y: 212, distance: 75.7
click at [177, 212] on div at bounding box center [245, 212] width 155 height 25
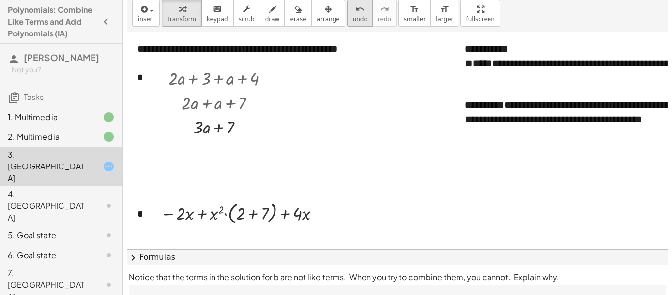
click at [355, 21] on button "undo undo" at bounding box center [360, 13] width 26 height 27
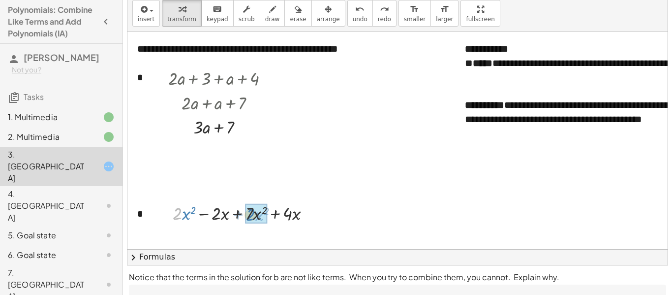
drag, startPoint x: 177, startPoint y: 213, endPoint x: 250, endPoint y: 214, distance: 73.3
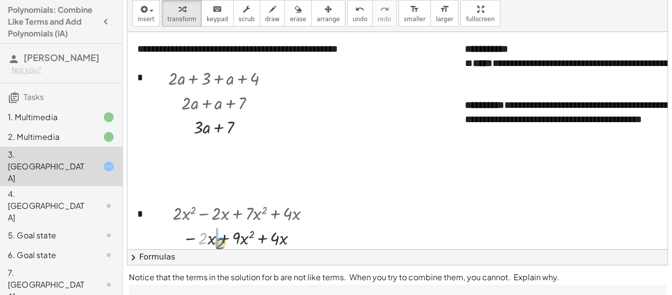
drag, startPoint x: 204, startPoint y: 236, endPoint x: 209, endPoint y: 237, distance: 5.6
click at [209, 237] on div at bounding box center [245, 237] width 155 height 25
click at [276, 238] on div at bounding box center [245, 237] width 155 height 25
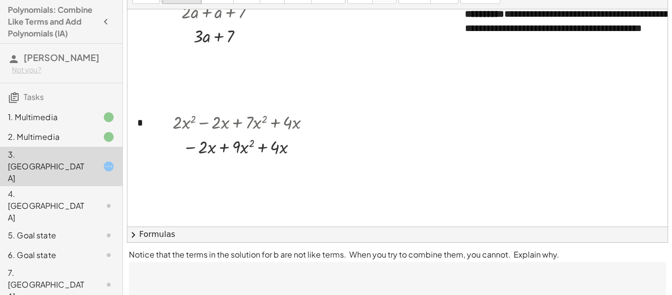
scroll to position [75, 0]
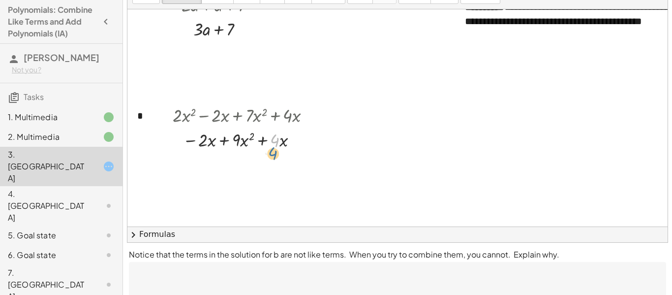
drag, startPoint x: 277, startPoint y: 140, endPoint x: 236, endPoint y: 156, distance: 43.5
click at [236, 155] on icon at bounding box center [237, 160] width 10 height 10
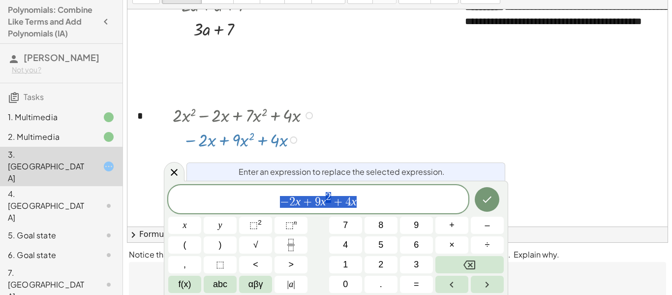
click at [357, 200] on span "− 2 x + 9 x 2 + 4 x" at bounding box center [318, 200] width 300 height 18
drag, startPoint x: 313, startPoint y: 203, endPoint x: 282, endPoint y: 201, distance: 31.0
click at [333, 202] on span "​ 9 x 2 + 4 x" at bounding box center [318, 200] width 300 height 18
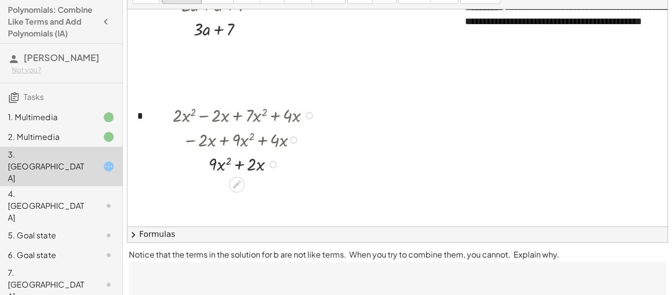
scroll to position [91, 0]
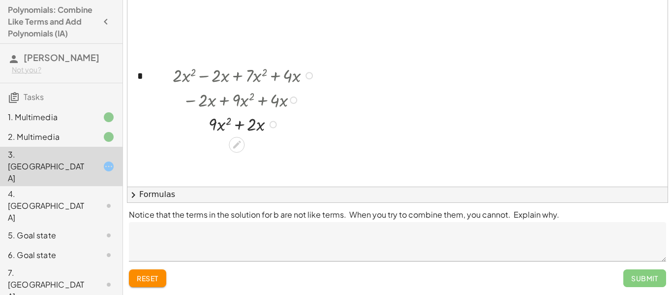
click at [639, 274] on div "Submit" at bounding box center [644, 278] width 43 height 18
click at [411, 239] on textarea at bounding box center [397, 241] width 537 height 39
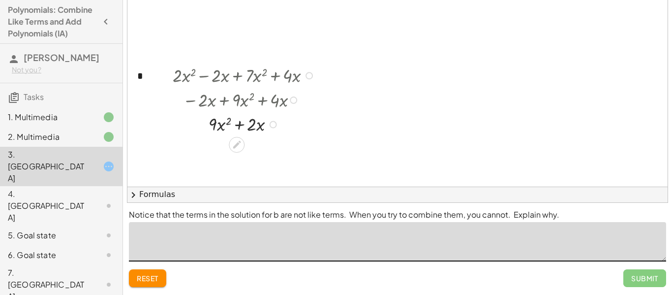
click at [411, 239] on textarea at bounding box center [397, 241] width 537 height 39
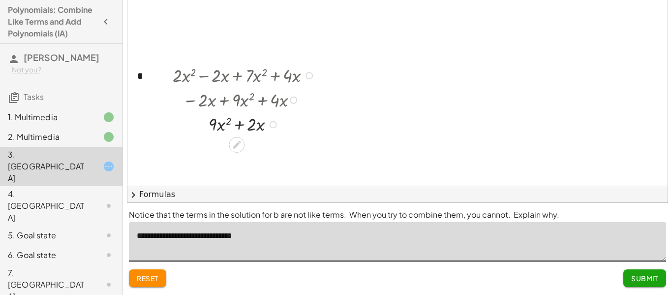
type textarea "**********"
click at [649, 283] on button "Submit" at bounding box center [644, 278] width 43 height 18
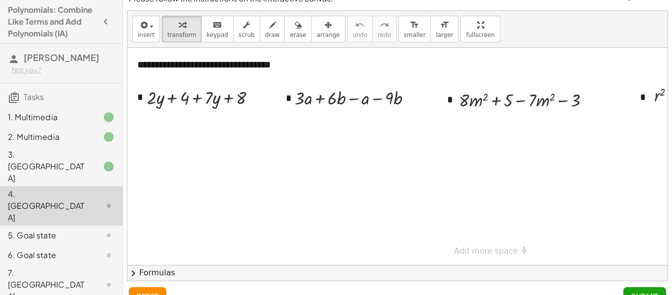
scroll to position [13, 0]
drag, startPoint x: 242, startPoint y: 99, endPoint x: 184, endPoint y: 98, distance: 58.0
drag, startPoint x: 225, startPoint y: 98, endPoint x: 159, endPoint y: 104, distance: 66.6
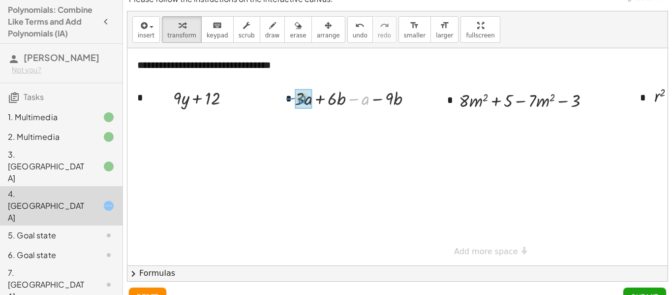
drag, startPoint x: 364, startPoint y: 101, endPoint x: 300, endPoint y: 100, distance: 63.9
drag, startPoint x: 379, startPoint y: 102, endPoint x: 349, endPoint y: 104, distance: 30.5
click at [349, 104] on div at bounding box center [356, 98] width 111 height 25
click at [353, 32] on span "undo" at bounding box center [360, 35] width 15 height 7
drag, startPoint x: 386, startPoint y: 103, endPoint x: 389, endPoint y: 109, distance: 6.2
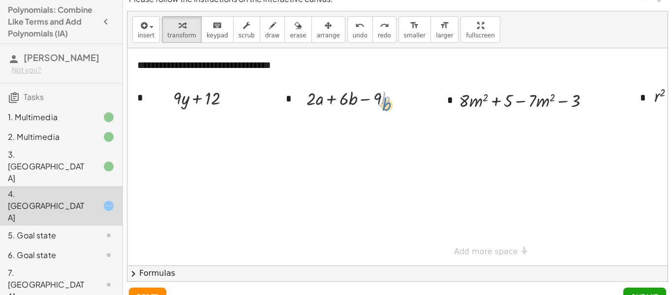
click at [389, 109] on div at bounding box center [356, 98] width 111 height 25
drag, startPoint x: 342, startPoint y: 100, endPoint x: 367, endPoint y: 102, distance: 25.2
click at [367, 102] on div at bounding box center [356, 98] width 111 height 25
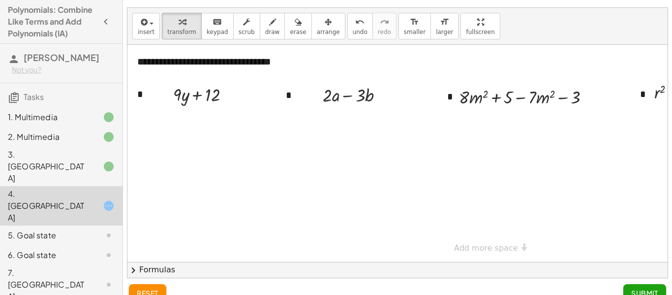
scroll to position [19, 0]
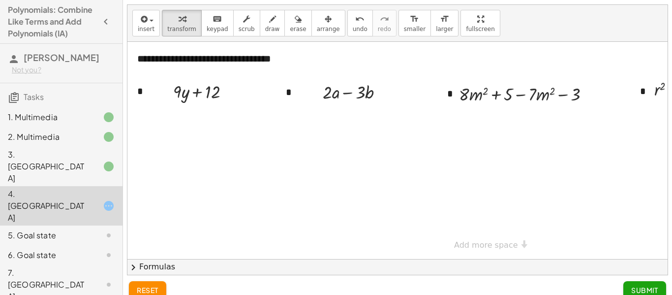
click at [156, 266] on button "chevron_right Formulas" at bounding box center [397, 267] width 540 height 16
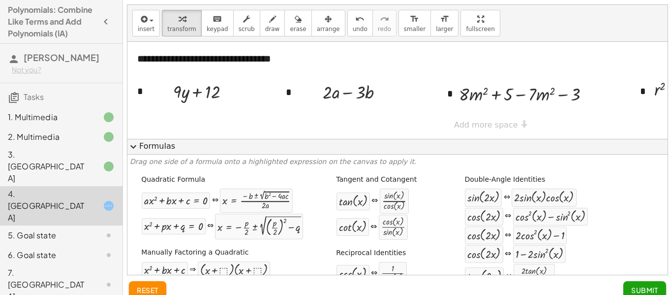
click at [164, 151] on button "expand_more Formulas" at bounding box center [397, 147] width 540 height 16
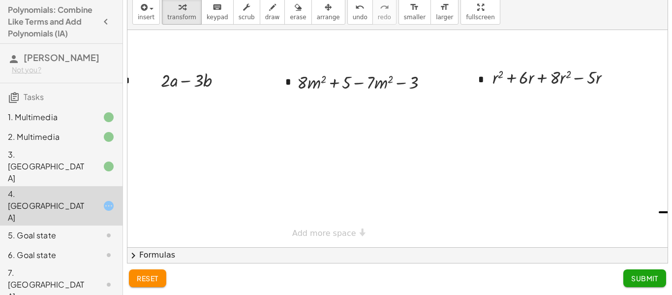
scroll to position [0, 171]
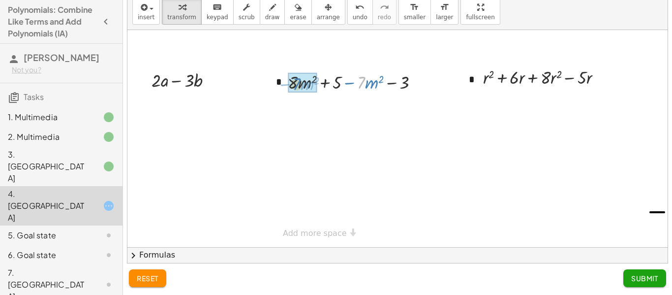
drag, startPoint x: 364, startPoint y: 81, endPoint x: 299, endPoint y: 83, distance: 64.9
drag, startPoint x: 354, startPoint y: 109, endPoint x: 380, endPoint y: 110, distance: 26.1
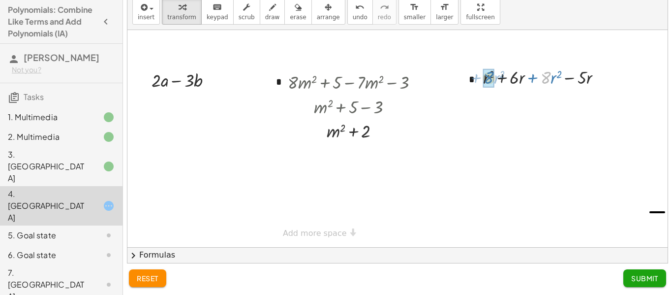
drag, startPoint x: 550, startPoint y: 81, endPoint x: 493, endPoint y: 81, distance: 57.0
drag, startPoint x: 538, startPoint y: 80, endPoint x: 568, endPoint y: 83, distance: 29.6
click at [638, 271] on button "Submit" at bounding box center [644, 278] width 43 height 18
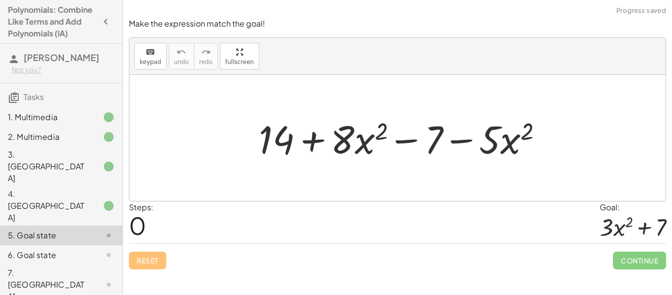
scroll to position [72, 0]
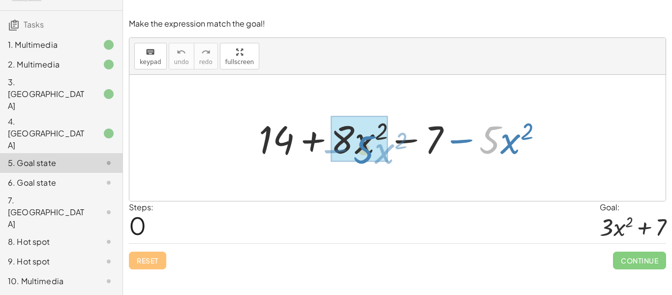
drag, startPoint x: 488, startPoint y: 142, endPoint x: 357, endPoint y: 149, distance: 131.5
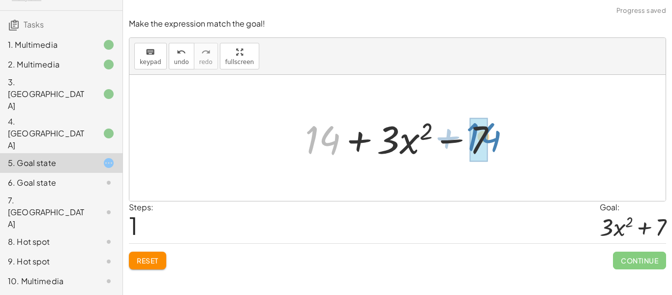
drag, startPoint x: 315, startPoint y: 137, endPoint x: 473, endPoint y: 135, distance: 158.8
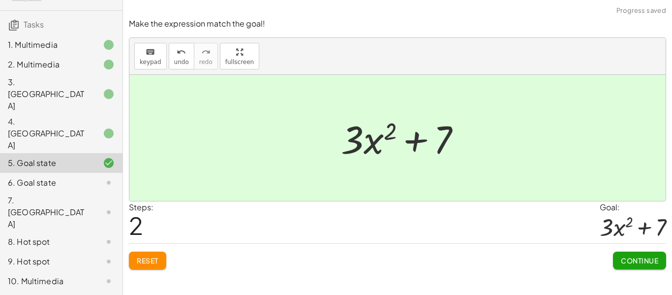
click at [630, 261] on span "Continue" at bounding box center [638, 260] width 37 height 9
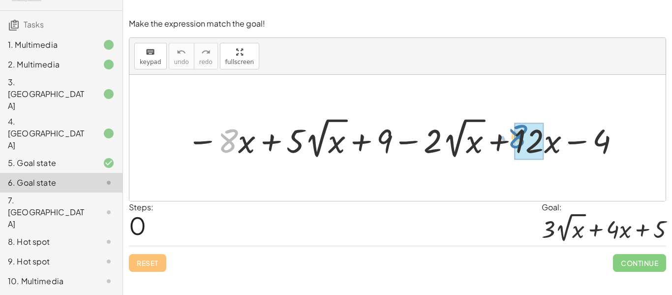
drag, startPoint x: 235, startPoint y: 138, endPoint x: 524, endPoint y: 134, distance: 289.1
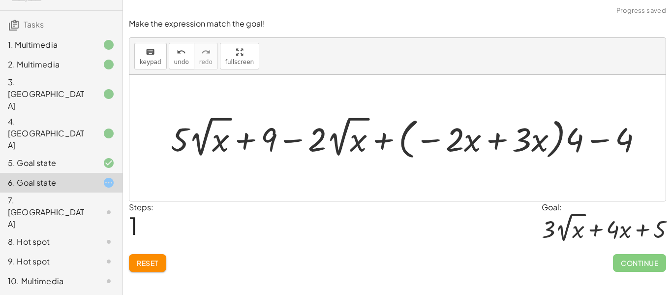
click at [148, 261] on span "Reset" at bounding box center [148, 262] width 22 height 9
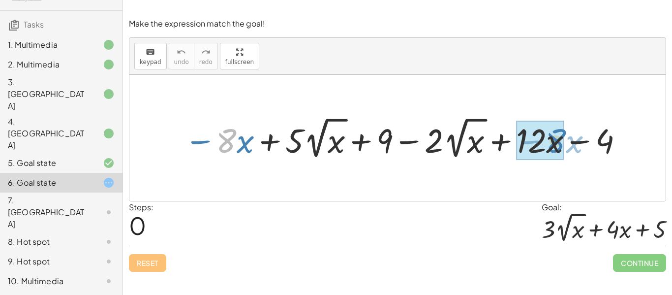
drag, startPoint x: 229, startPoint y: 141, endPoint x: 558, endPoint y: 141, distance: 328.4
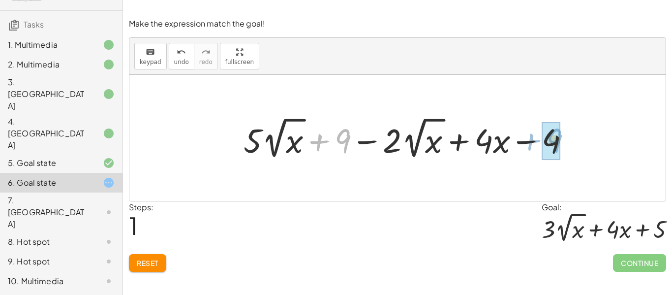
drag, startPoint x: 340, startPoint y: 136, endPoint x: 551, endPoint y: 136, distance: 210.4
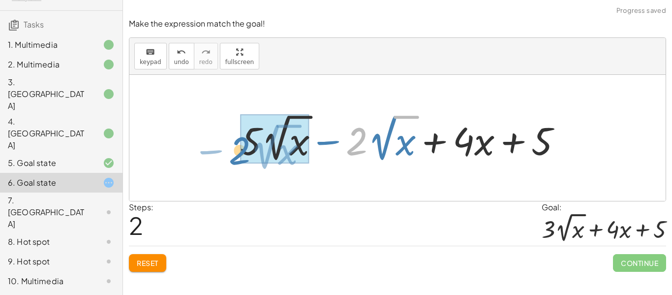
drag, startPoint x: 362, startPoint y: 135, endPoint x: 244, endPoint y: 144, distance: 118.3
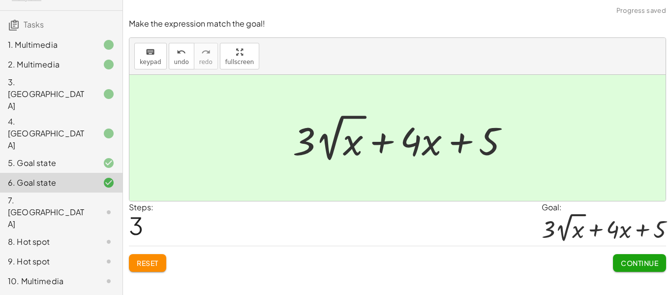
click at [629, 264] on span "Continue" at bounding box center [638, 262] width 37 height 9
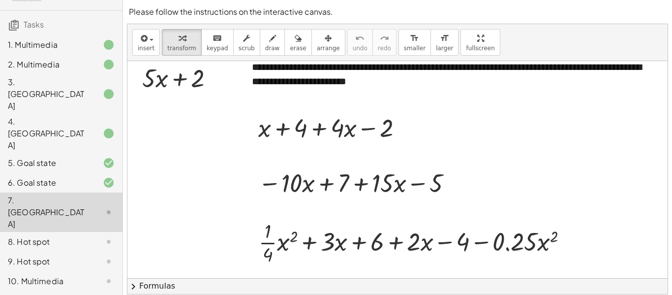
scroll to position [13, 0]
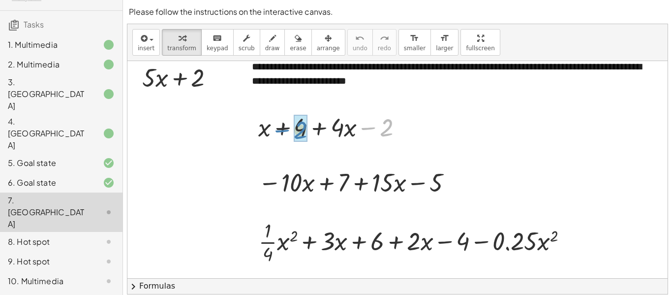
drag, startPoint x: 387, startPoint y: 127, endPoint x: 301, endPoint y: 130, distance: 86.1
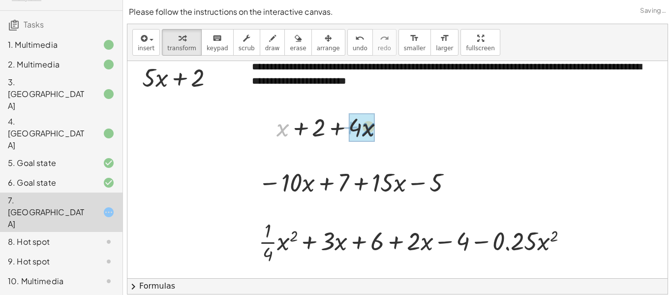
drag, startPoint x: 285, startPoint y: 129, endPoint x: 371, endPoint y: 128, distance: 86.0
drag, startPoint x: 340, startPoint y: 129, endPoint x: 287, endPoint y: 133, distance: 53.7
click at [287, 133] on div "+ x + 4 + · 4 · x − 2 + x + 2 + · 4 · x · 5 + · x + x + · 2 · 5" at bounding box center [331, 126] width 102 height 38
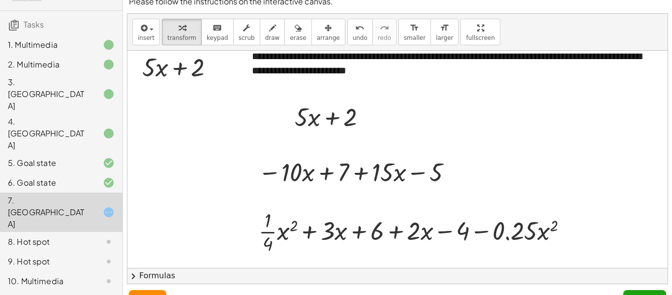
scroll to position [31, 0]
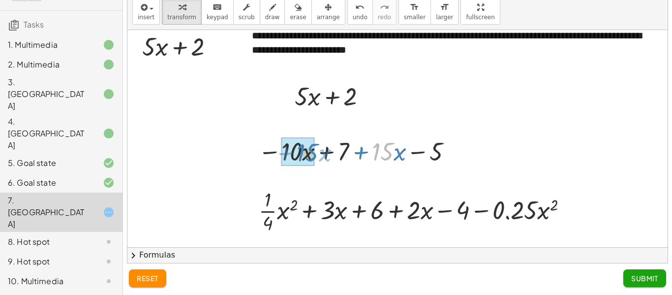
drag, startPoint x: 382, startPoint y: 151, endPoint x: 308, endPoint y: 152, distance: 73.3
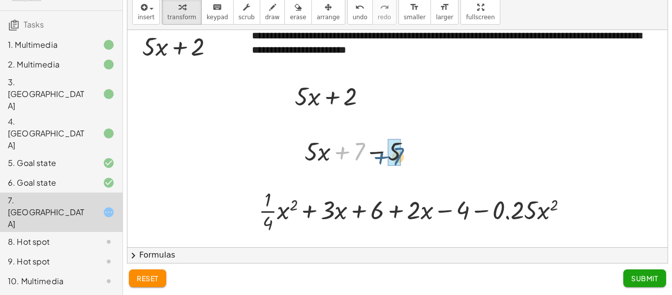
drag, startPoint x: 361, startPoint y: 147, endPoint x: 400, endPoint y: 151, distance: 39.0
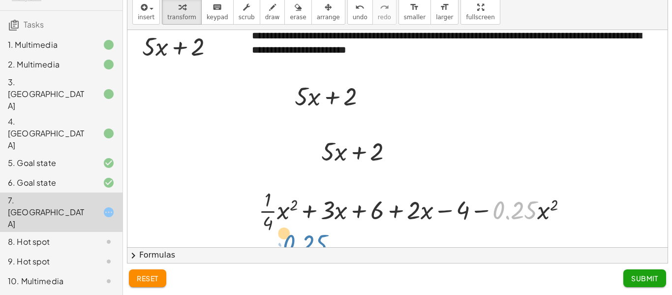
drag, startPoint x: 532, startPoint y: 211, endPoint x: 329, endPoint y: 242, distance: 204.9
click at [329, 242] on div "**********" at bounding box center [397, 158] width 540 height 283
click at [329, 242] on div at bounding box center [397, 158] width 540 height 283
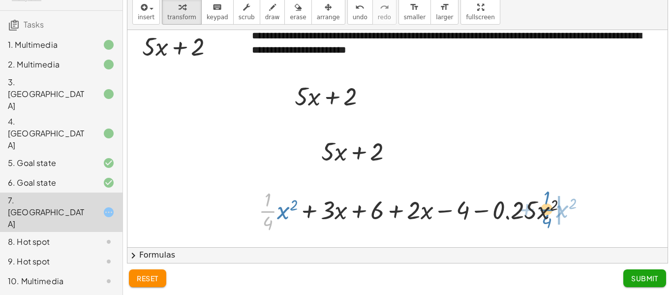
drag, startPoint x: 269, startPoint y: 211, endPoint x: 549, endPoint y: 209, distance: 279.3
click at [549, 209] on div at bounding box center [417, 209] width 326 height 49
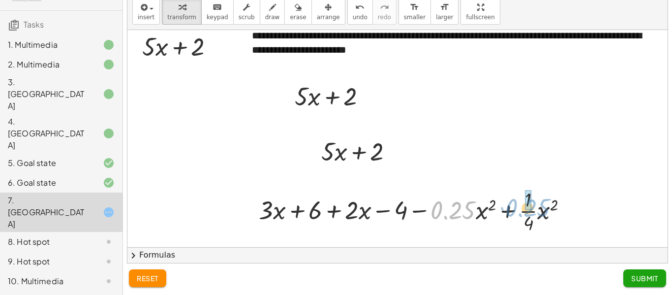
drag, startPoint x: 468, startPoint y: 209, endPoint x: 542, endPoint y: 205, distance: 74.3
click at [542, 205] on div at bounding box center [417, 209] width 326 height 49
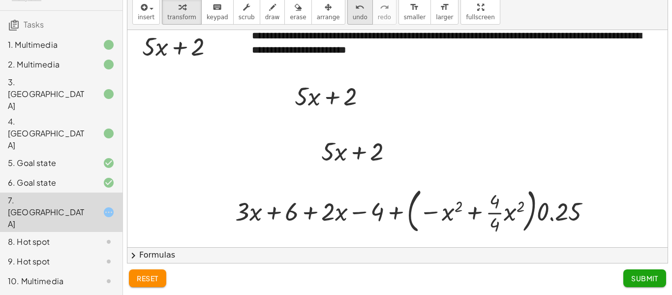
click at [353, 16] on span "undo" at bounding box center [360, 17] width 15 height 7
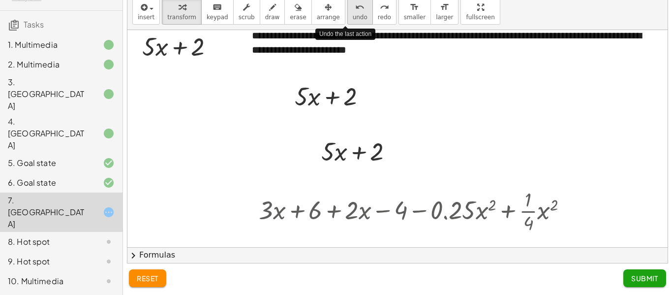
click at [353, 16] on span "undo" at bounding box center [360, 17] width 15 height 7
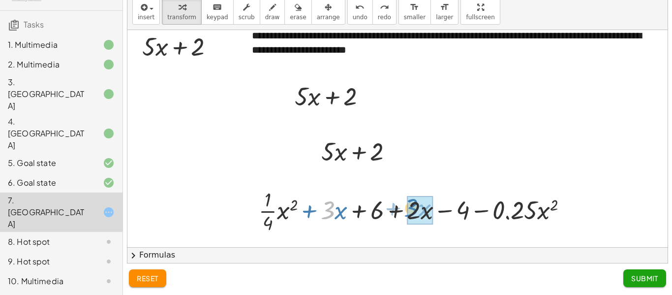
drag, startPoint x: 333, startPoint y: 203, endPoint x: 419, endPoint y: 201, distance: 86.1
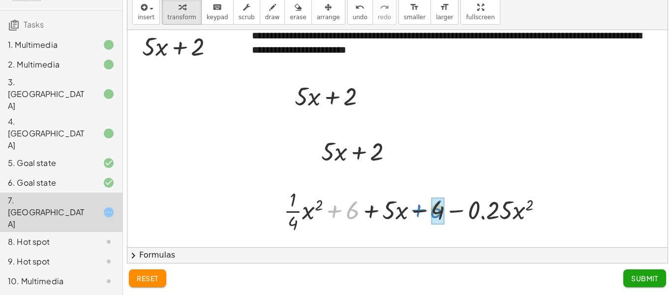
drag, startPoint x: 353, startPoint y: 209, endPoint x: 440, endPoint y: 208, distance: 86.5
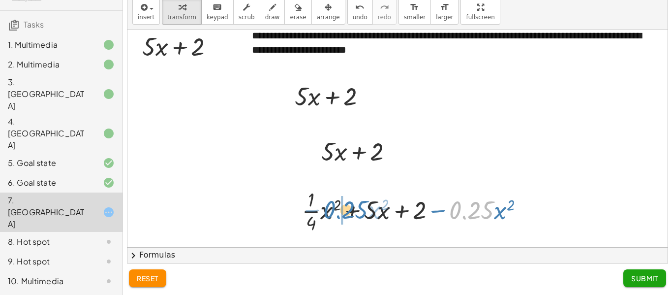
drag, startPoint x: 455, startPoint y: 207, endPoint x: 329, endPoint y: 206, distance: 125.9
click at [329, 206] on div at bounding box center [416, 209] width 239 height 49
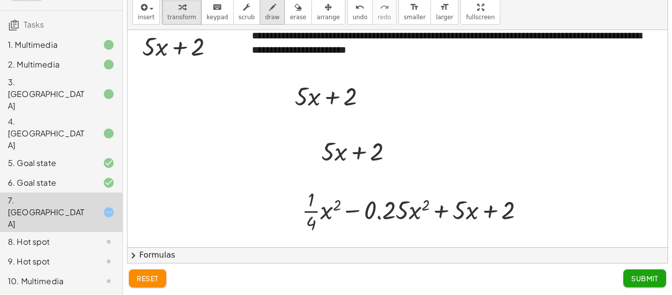
click at [269, 10] on icon "button" at bounding box center [272, 7] width 7 height 12
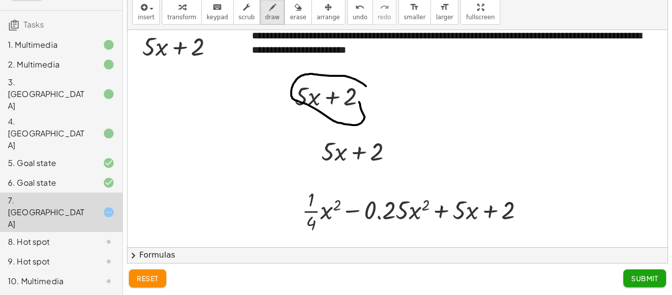
drag, startPoint x: 366, startPoint y: 86, endPoint x: 358, endPoint y: 91, distance: 8.9
click at [358, 91] on div at bounding box center [397, 158] width 540 height 283
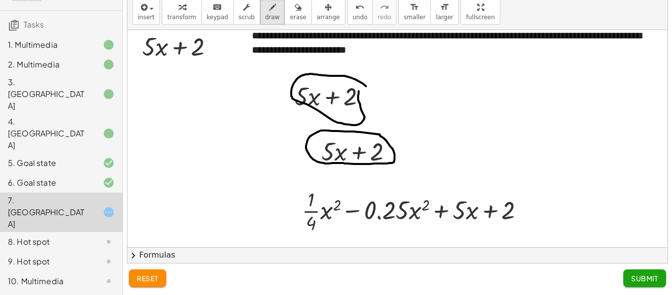
click at [378, 134] on div at bounding box center [397, 158] width 540 height 283
click at [638, 273] on span "Submit" at bounding box center [644, 277] width 27 height 9
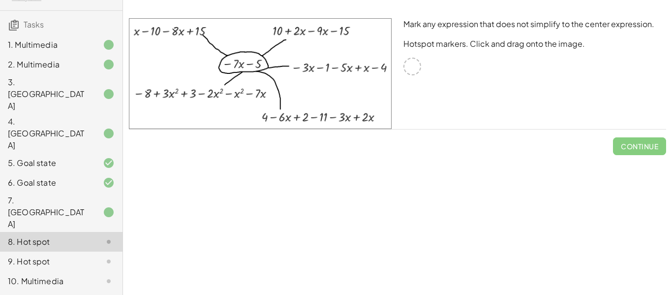
click at [413, 67] on div at bounding box center [412, 67] width 18 height 18
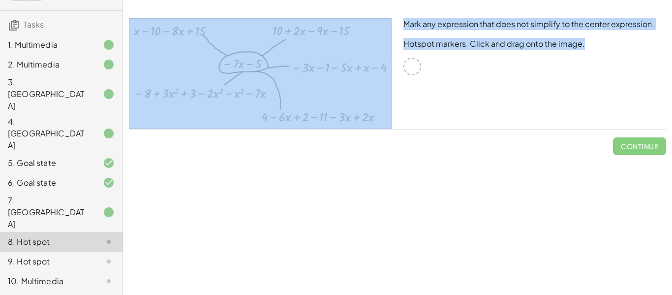
drag, startPoint x: 412, startPoint y: 66, endPoint x: 393, endPoint y: 86, distance: 26.8
click at [393, 86] on div "Mark any expression that does not simplify to the center expression. Hotspot ma…" at bounding box center [397, 73] width 549 height 122
click at [411, 74] on div at bounding box center [412, 67] width 18 height 18
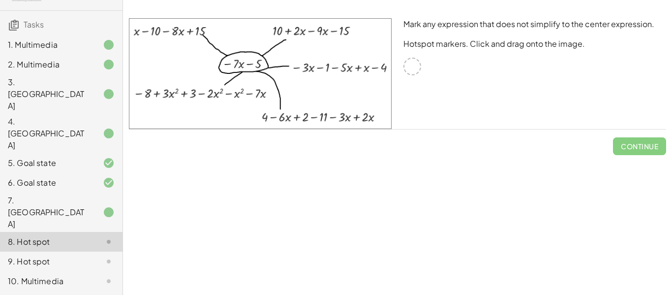
drag, startPoint x: 358, startPoint y: 68, endPoint x: 410, endPoint y: 65, distance: 51.7
click at [410, 65] on div "Mark any expression that does not simplify to the center expression. Hotspot ma…" at bounding box center [397, 73] width 549 height 122
drag, startPoint x: 253, startPoint y: 65, endPoint x: 264, endPoint y: 78, distance: 16.4
click at [264, 78] on img at bounding box center [260, 73] width 263 height 111
click at [405, 69] on div at bounding box center [412, 67] width 18 height 18
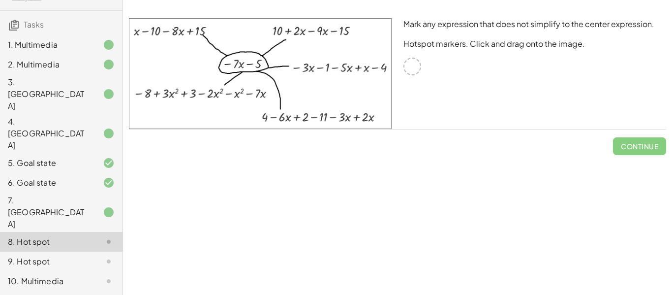
drag, startPoint x: 329, startPoint y: 119, endPoint x: 389, endPoint y: 124, distance: 60.2
click at [389, 124] on img at bounding box center [260, 73] width 263 height 111
drag, startPoint x: 304, startPoint y: 73, endPoint x: 303, endPoint y: 102, distance: 29.0
click at [303, 102] on img at bounding box center [260, 73] width 263 height 111
click at [413, 65] on div at bounding box center [412, 67] width 18 height 18
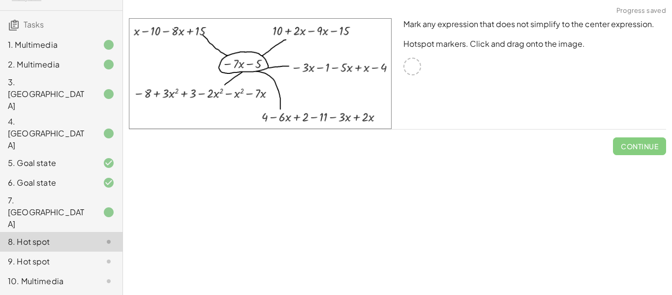
click at [413, 65] on div at bounding box center [412, 67] width 18 height 18
drag, startPoint x: 412, startPoint y: 63, endPoint x: 323, endPoint y: 33, distance: 94.5
click at [323, 33] on img at bounding box center [260, 73] width 263 height 111
click at [325, 26] on img at bounding box center [260, 73] width 263 height 111
drag, startPoint x: 325, startPoint y: 26, endPoint x: 369, endPoint y: 48, distance: 49.0
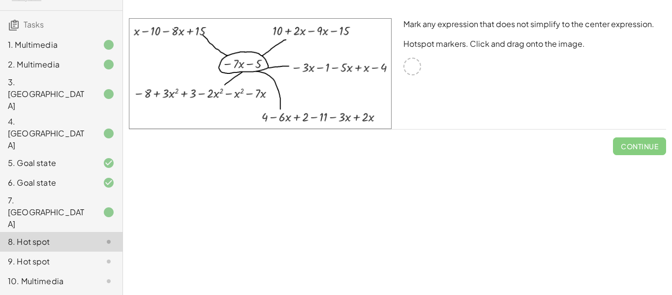
click at [369, 48] on img at bounding box center [260, 73] width 263 height 111
drag, startPoint x: 243, startPoint y: 65, endPoint x: 261, endPoint y: 78, distance: 21.1
click at [261, 78] on img at bounding box center [260, 73] width 263 height 111
click at [301, 113] on img at bounding box center [260, 73] width 263 height 111
click at [43, 255] on div "9. Hot spot" at bounding box center [47, 261] width 79 height 12
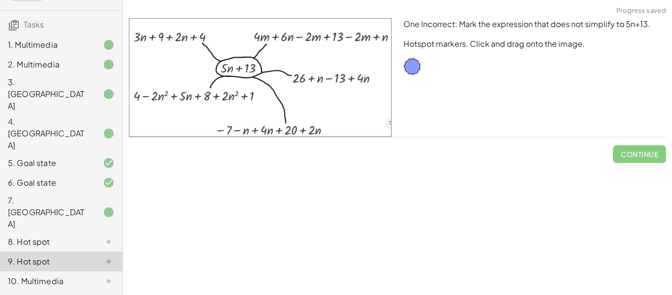
click at [63, 236] on div "8. Hot spot" at bounding box center [47, 242] width 79 height 12
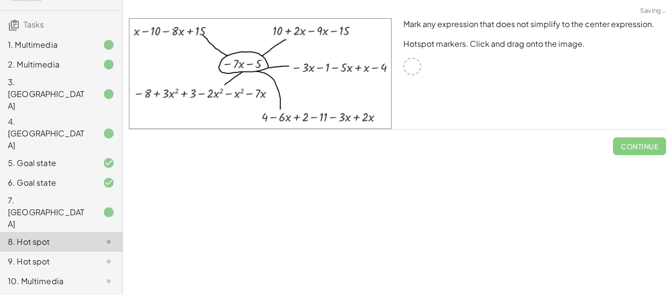
click at [74, 291] on div "9. Hot spot" at bounding box center [61, 301] width 122 height 20
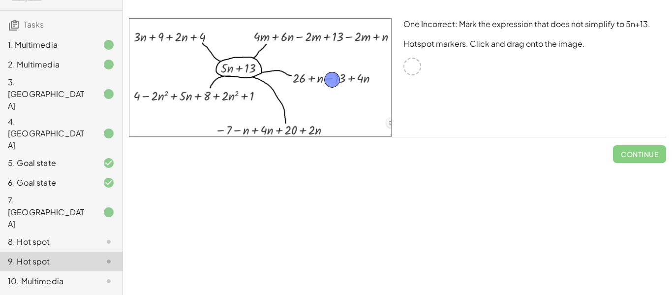
drag, startPoint x: 415, startPoint y: 68, endPoint x: 335, endPoint y: 81, distance: 81.2
drag, startPoint x: 334, startPoint y: 77, endPoint x: 416, endPoint y: 62, distance: 83.4
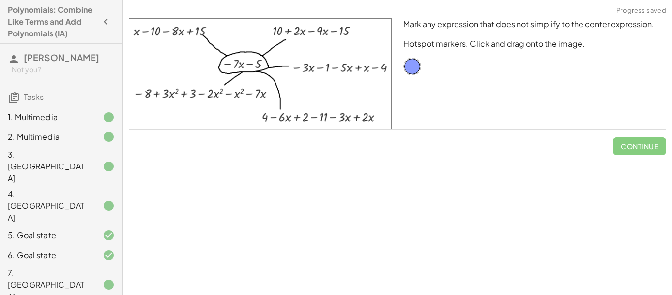
drag, startPoint x: 415, startPoint y: 65, endPoint x: 204, endPoint y: 93, distance: 213.7
click at [635, 143] on span "Check" at bounding box center [645, 146] width 26 height 9
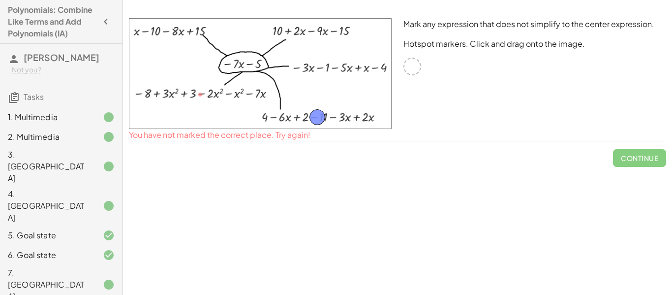
drag, startPoint x: 197, startPoint y: 96, endPoint x: 314, endPoint y: 119, distance: 119.2
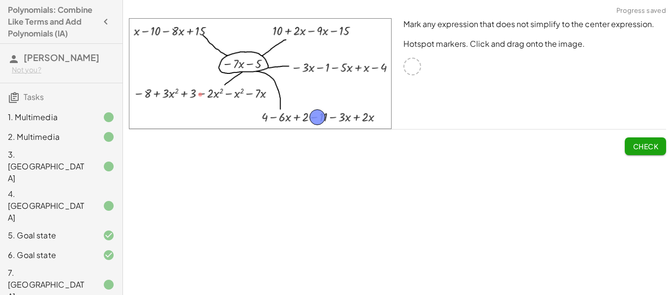
click at [652, 146] on span "Check" at bounding box center [645, 146] width 26 height 9
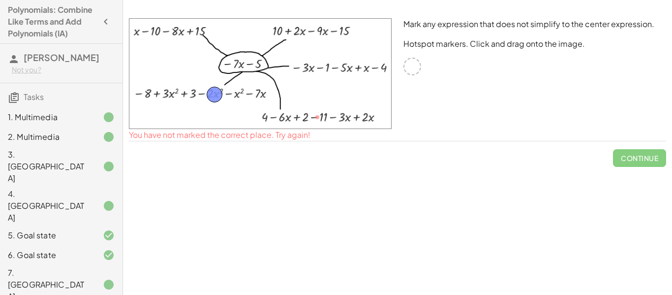
drag, startPoint x: 313, startPoint y: 112, endPoint x: 210, endPoint y: 89, distance: 105.2
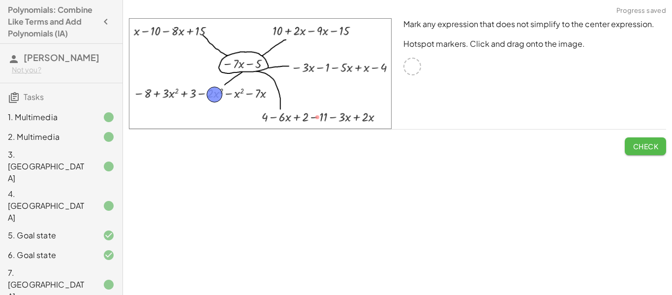
click at [631, 142] on button "Check" at bounding box center [644, 146] width 41 height 18
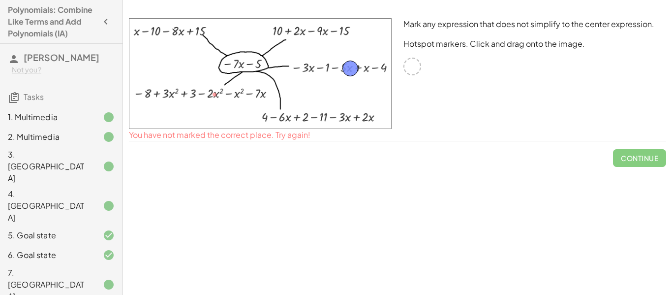
drag, startPoint x: 212, startPoint y: 93, endPoint x: 348, endPoint y: 67, distance: 138.2
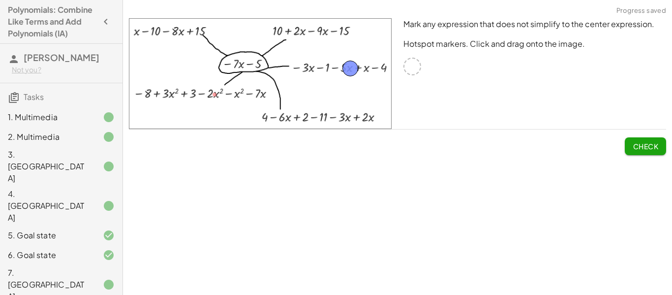
click at [659, 143] on button "Check" at bounding box center [644, 146] width 41 height 18
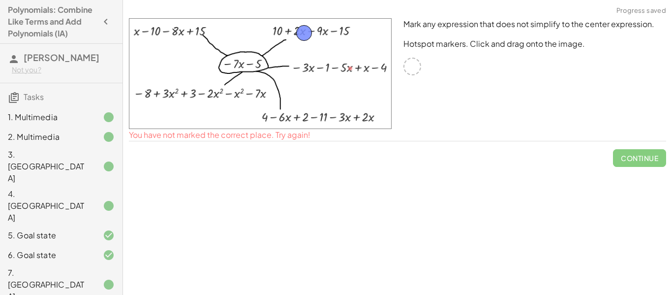
drag, startPoint x: 351, startPoint y: 67, endPoint x: 304, endPoint y: 29, distance: 60.8
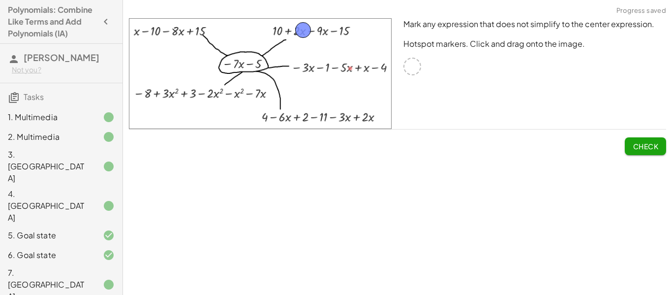
click at [627, 144] on button "Check" at bounding box center [644, 146] width 41 height 18
drag, startPoint x: 301, startPoint y: 28, endPoint x: 193, endPoint y: 92, distance: 126.3
click at [635, 148] on span "Check" at bounding box center [645, 146] width 26 height 9
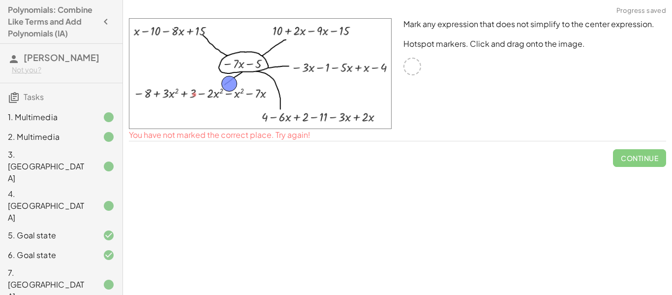
drag, startPoint x: 197, startPoint y: 91, endPoint x: 232, endPoint y: 81, distance: 36.5
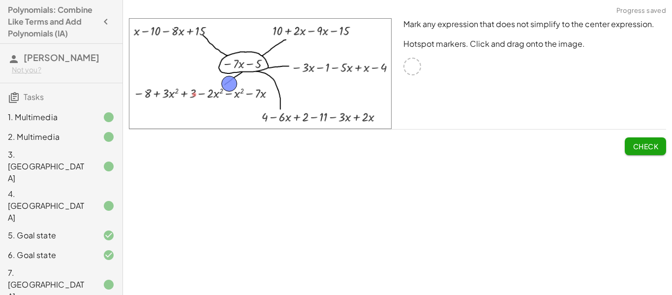
click at [639, 149] on span "Check" at bounding box center [645, 146] width 26 height 9
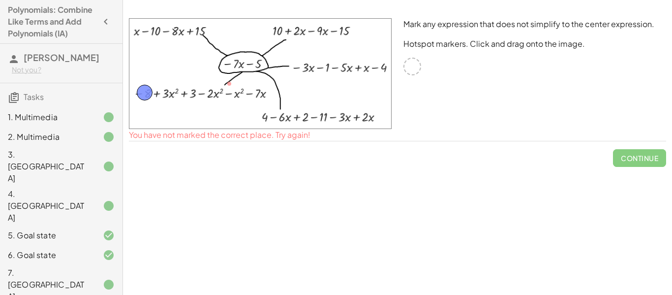
drag, startPoint x: 230, startPoint y: 82, endPoint x: 146, endPoint y: 91, distance: 85.0
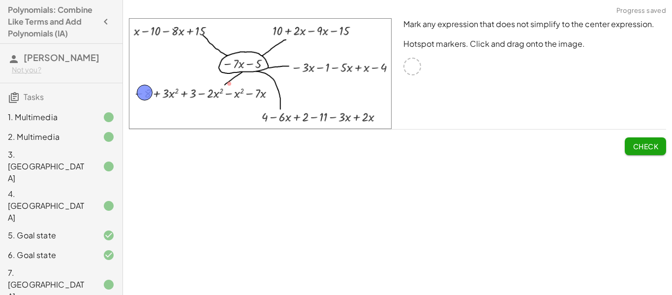
click at [632, 150] on span "Check" at bounding box center [645, 146] width 26 height 9
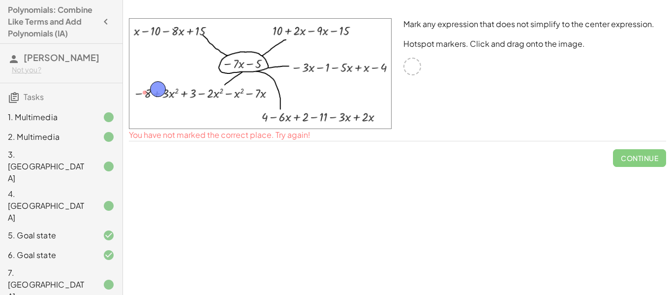
drag, startPoint x: 144, startPoint y: 94, endPoint x: 160, endPoint y: 90, distance: 16.7
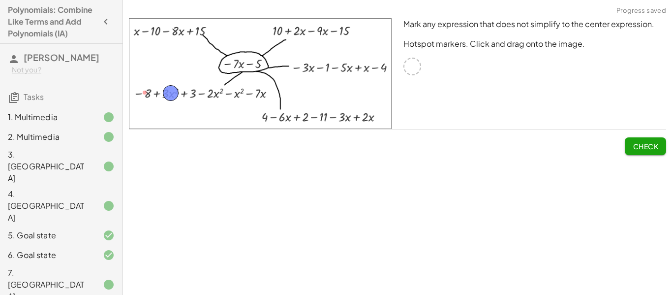
drag, startPoint x: 160, startPoint y: 91, endPoint x: 170, endPoint y: 96, distance: 10.8
click at [640, 154] on button "Check" at bounding box center [644, 146] width 41 height 18
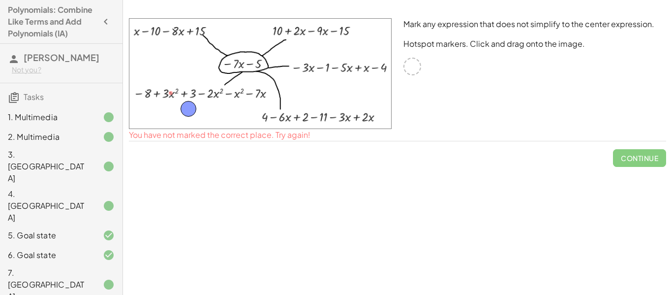
drag, startPoint x: 170, startPoint y: 92, endPoint x: 187, endPoint y: 109, distance: 24.3
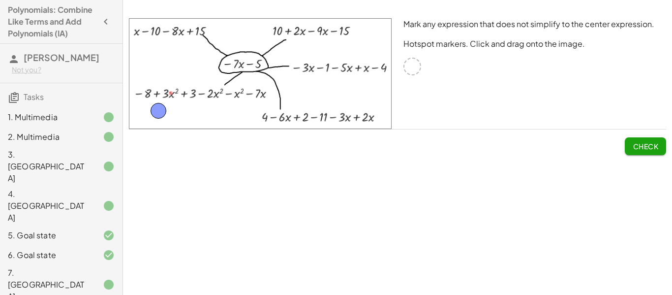
drag, startPoint x: 187, startPoint y: 109, endPoint x: 158, endPoint y: 111, distance: 29.1
drag, startPoint x: 159, startPoint y: 113, endPoint x: 198, endPoint y: 116, distance: 39.0
drag, startPoint x: 198, startPoint y: 116, endPoint x: 209, endPoint y: 95, distance: 23.5
click at [651, 142] on span "Check" at bounding box center [645, 146] width 26 height 9
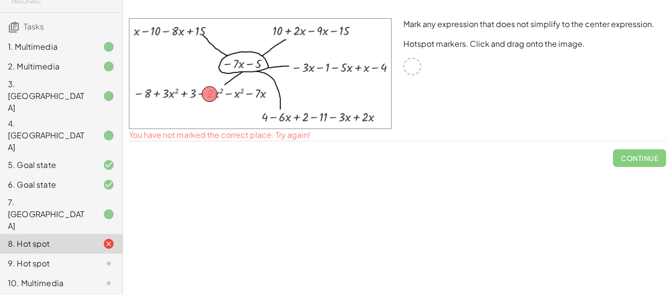
scroll to position [72, 0]
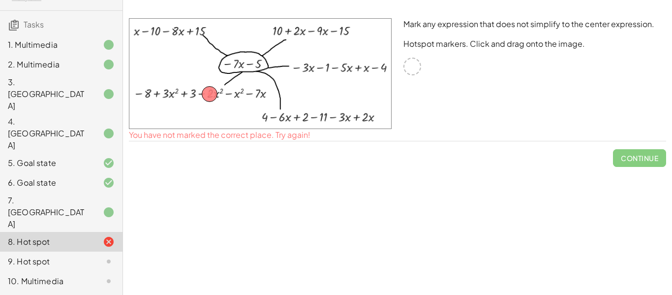
click at [66, 275] on div "10. Multimedia" at bounding box center [47, 281] width 79 height 12
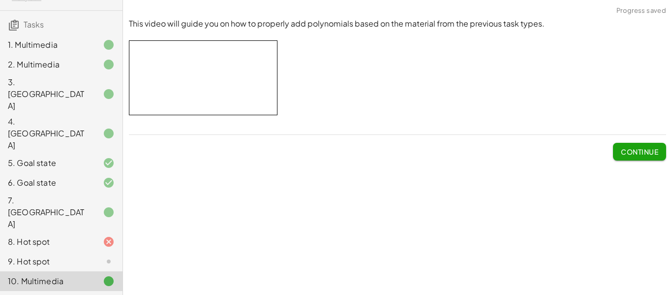
click at [68, 294] on div "11. Goal state" at bounding box center [47, 301] width 79 height 12
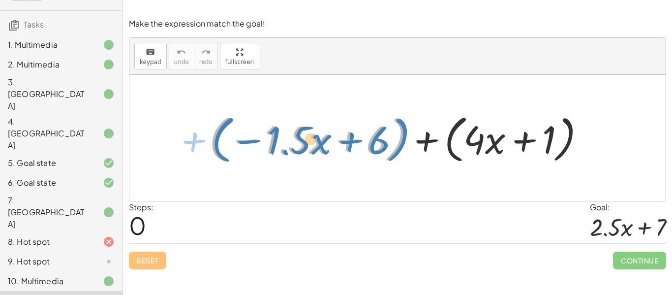
click at [404, 121] on div at bounding box center [400, 138] width 393 height 57
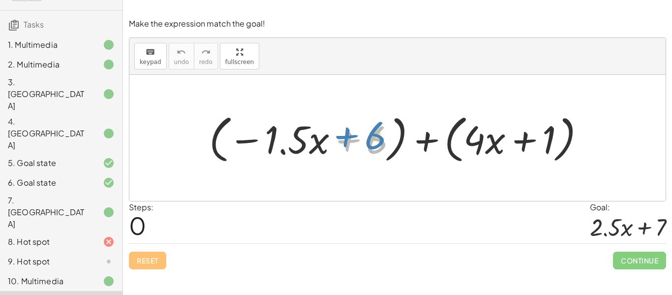
click at [376, 134] on div at bounding box center [400, 138] width 393 height 57
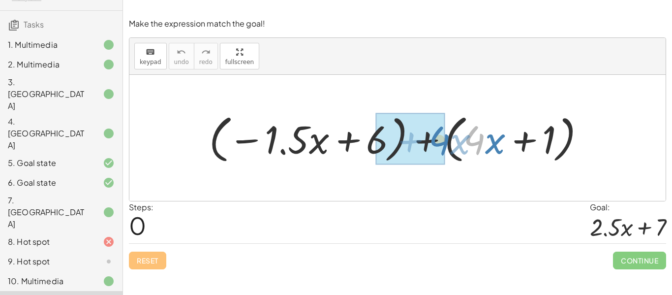
drag, startPoint x: 480, startPoint y: 135, endPoint x: 444, endPoint y: 136, distance: 35.9
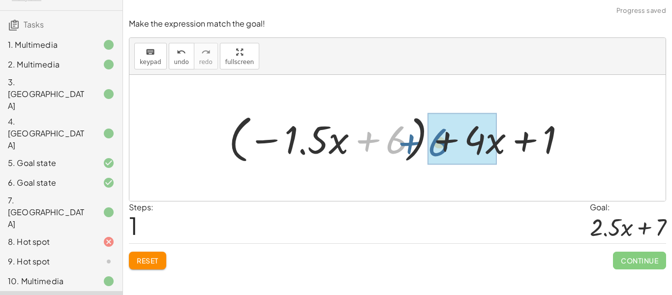
drag, startPoint x: 395, startPoint y: 138, endPoint x: 438, endPoint y: 141, distance: 43.3
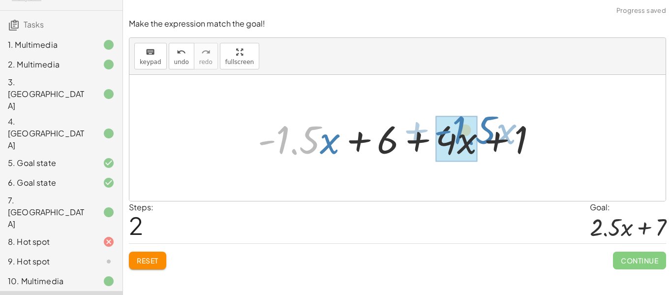
drag, startPoint x: 311, startPoint y: 141, endPoint x: 483, endPoint y: 134, distance: 172.2
click at [483, 134] on div at bounding box center [401, 138] width 297 height 51
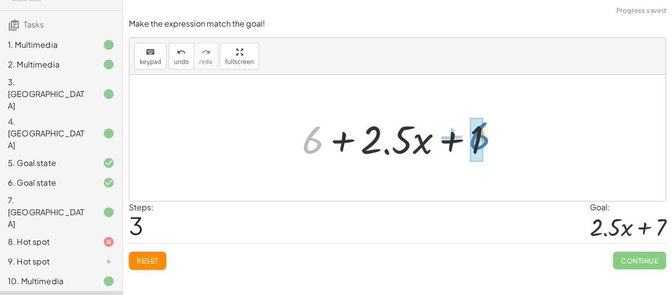
drag, startPoint x: 314, startPoint y: 140, endPoint x: 483, endPoint y: 136, distance: 169.7
click at [483, 136] on div at bounding box center [401, 138] width 208 height 51
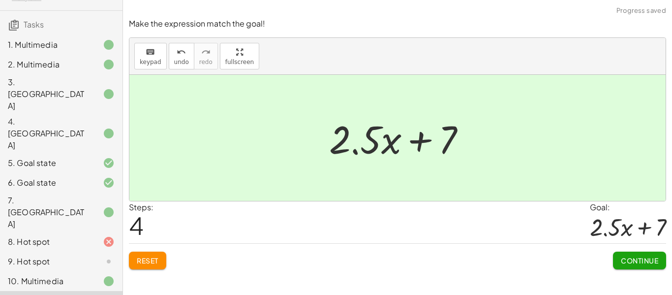
click at [617, 248] on div "Continue" at bounding box center [639, 256] width 53 height 26
click at [621, 255] on button "Continue" at bounding box center [639, 260] width 53 height 18
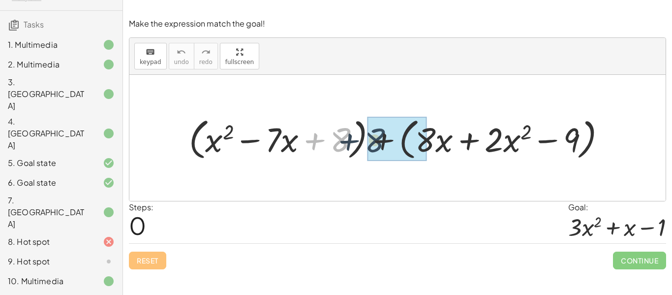
drag, startPoint x: 343, startPoint y: 141, endPoint x: 380, endPoint y: 141, distance: 37.4
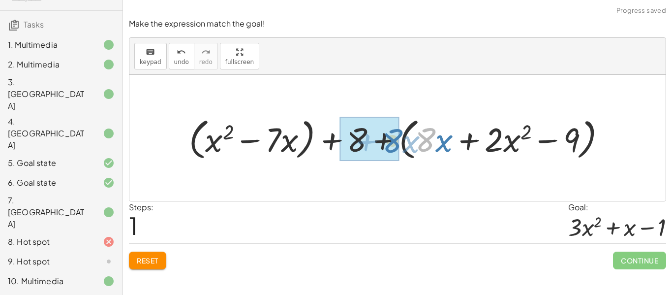
drag, startPoint x: 422, startPoint y: 140, endPoint x: 388, endPoint y: 141, distance: 33.9
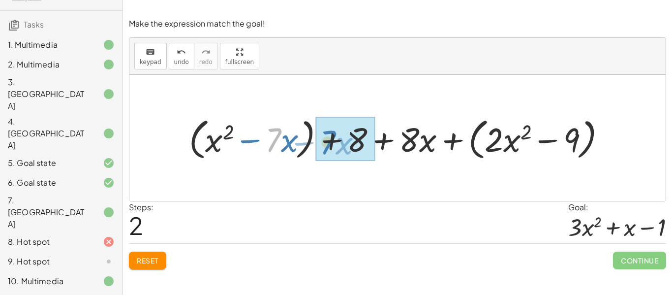
drag, startPoint x: 269, startPoint y: 143, endPoint x: 325, endPoint y: 145, distance: 56.6
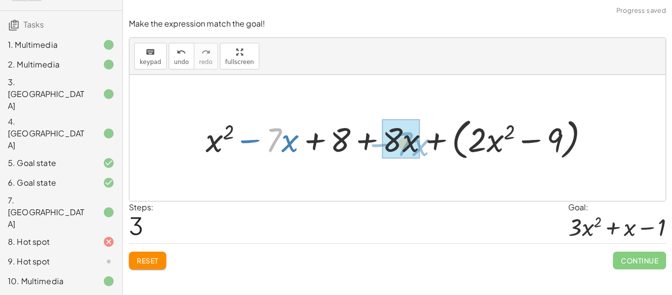
drag, startPoint x: 277, startPoint y: 142, endPoint x: 403, endPoint y: 142, distance: 125.9
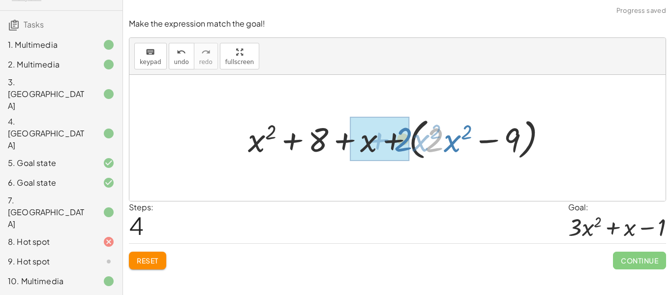
drag, startPoint x: 441, startPoint y: 135, endPoint x: 407, endPoint y: 135, distance: 33.4
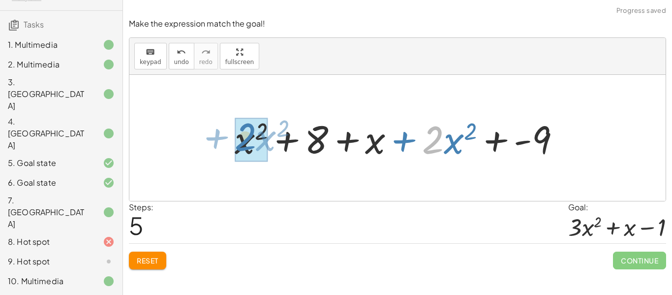
drag, startPoint x: 440, startPoint y: 138, endPoint x: 253, endPoint y: 136, distance: 186.8
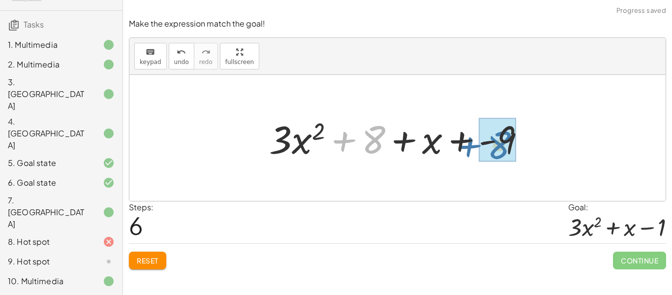
drag, startPoint x: 374, startPoint y: 146, endPoint x: 501, endPoint y: 151, distance: 126.5
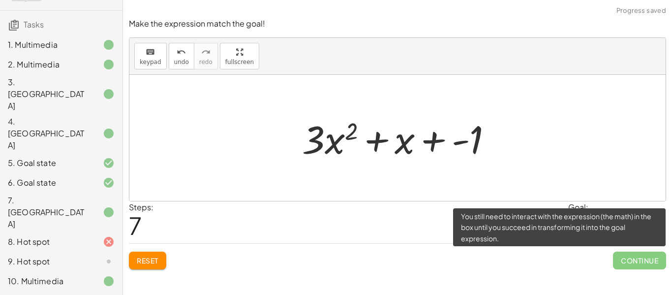
click at [628, 264] on span "Continue" at bounding box center [639, 260] width 53 height 18
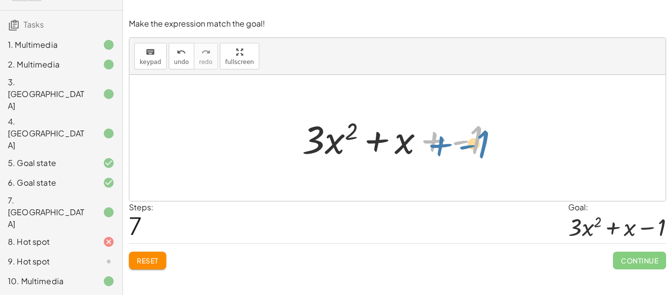
click at [462, 145] on div at bounding box center [401, 138] width 208 height 51
drag, startPoint x: 478, startPoint y: 142, endPoint x: 400, endPoint y: 144, distance: 78.2
click at [400, 144] on div at bounding box center [401, 138] width 208 height 51
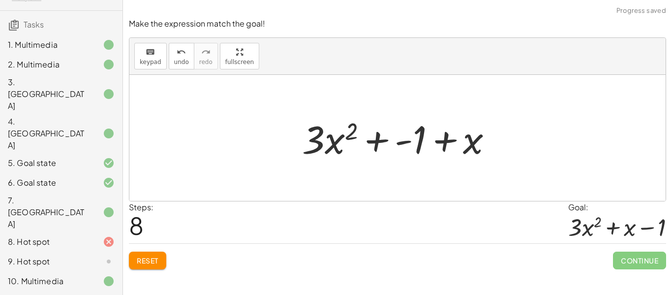
click at [141, 259] on span "Reset" at bounding box center [148, 260] width 22 height 9
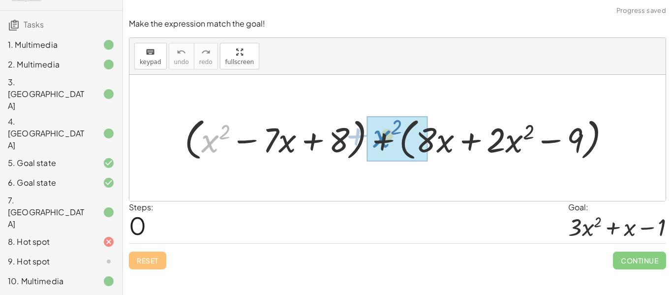
drag, startPoint x: 209, startPoint y: 136, endPoint x: 378, endPoint y: 134, distance: 168.2
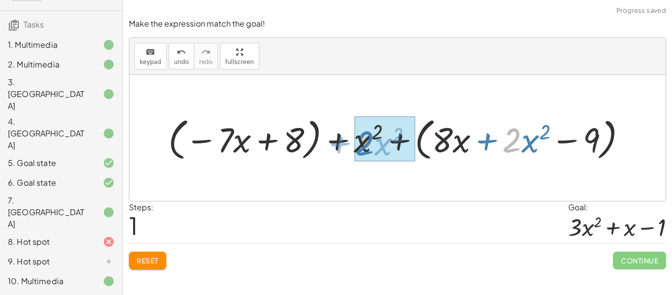
drag, startPoint x: 511, startPoint y: 144, endPoint x: 365, endPoint y: 147, distance: 145.6
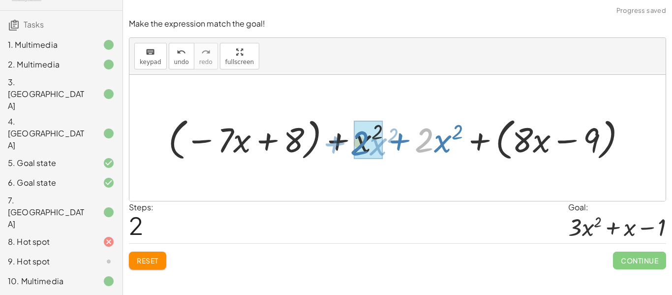
drag, startPoint x: 424, startPoint y: 141, endPoint x: 356, endPoint y: 144, distance: 67.4
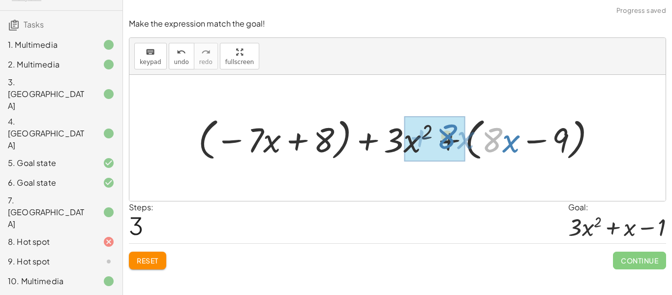
drag, startPoint x: 488, startPoint y: 142, endPoint x: 442, endPoint y: 139, distance: 45.9
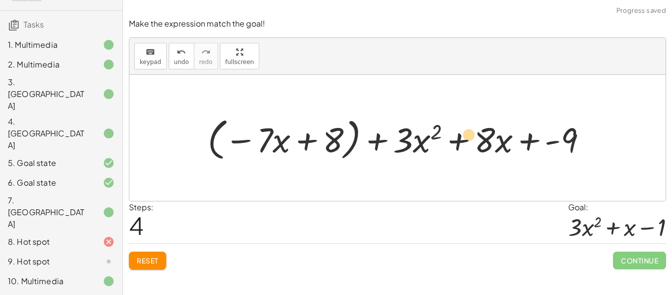
drag, startPoint x: 281, startPoint y: 142, endPoint x: 468, endPoint y: 137, distance: 186.4
click at [468, 137] on div at bounding box center [401, 138] width 397 height 50
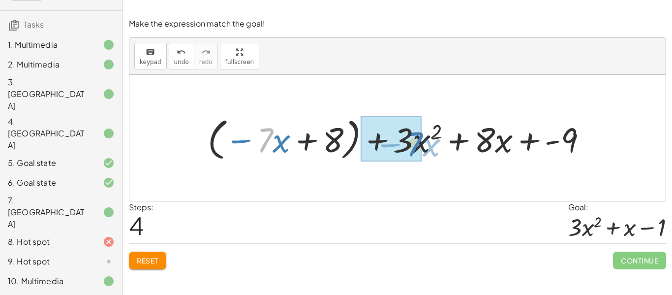
drag, startPoint x: 270, startPoint y: 144, endPoint x: 419, endPoint y: 148, distance: 149.0
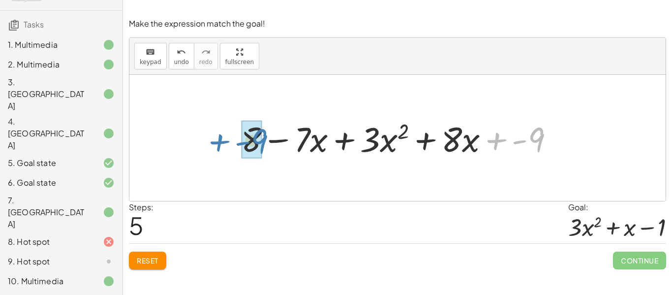
drag, startPoint x: 541, startPoint y: 135, endPoint x: 263, endPoint y: 136, distance: 277.8
click at [263, 136] on div at bounding box center [401, 137] width 330 height 45
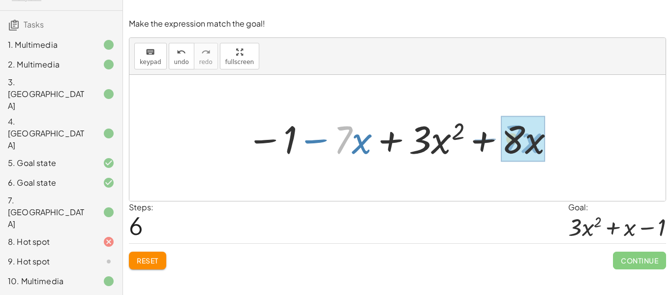
drag, startPoint x: 345, startPoint y: 133, endPoint x: 515, endPoint y: 132, distance: 169.6
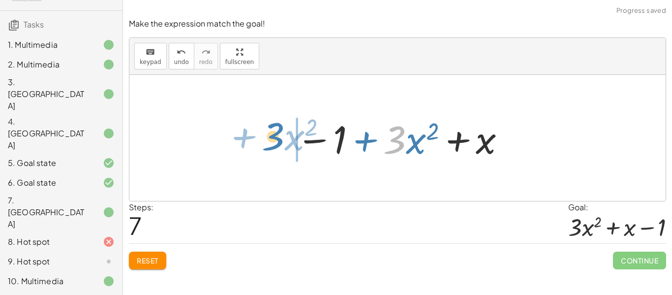
drag, startPoint x: 400, startPoint y: 135, endPoint x: 279, endPoint y: 132, distance: 121.5
click at [279, 132] on div "+ ( + x 2 − · 7 · x + 8 ) + ( + · 8 · x + · 2 · x 2 − 9 ) + ( − · 7 · x + 8 ) +…" at bounding box center [397, 138] width 536 height 126
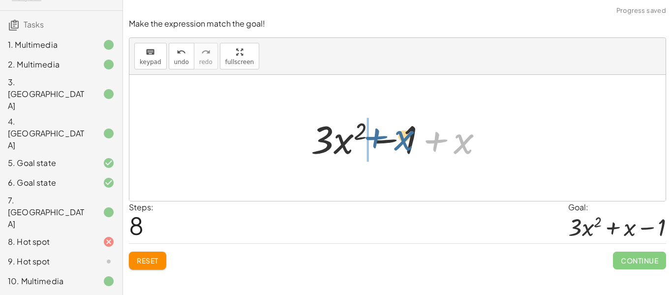
drag, startPoint x: 465, startPoint y: 146, endPoint x: 401, endPoint y: 142, distance: 64.6
click at [401, 142] on div at bounding box center [401, 138] width 190 height 51
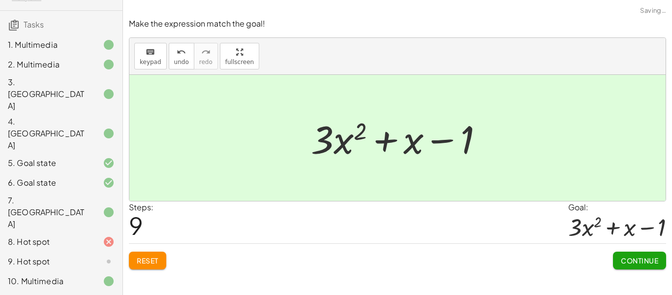
click at [630, 259] on span "Continue" at bounding box center [638, 260] width 37 height 9
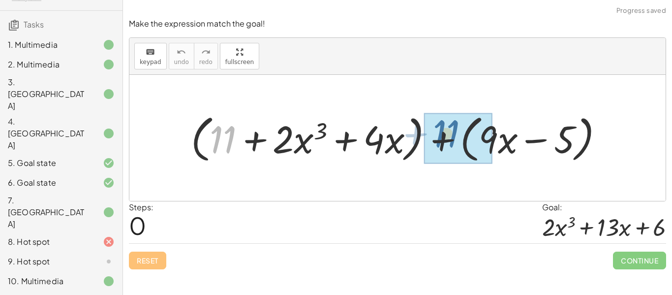
drag, startPoint x: 224, startPoint y: 140, endPoint x: 449, endPoint y: 133, distance: 224.8
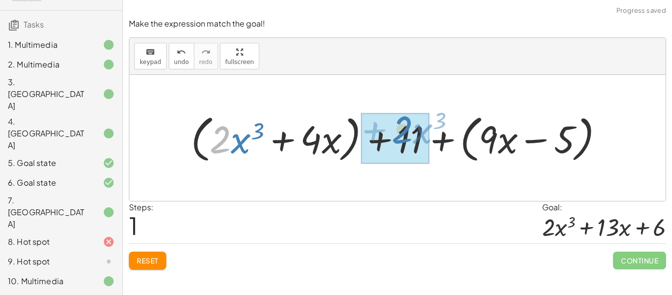
drag, startPoint x: 220, startPoint y: 142, endPoint x: 405, endPoint y: 132, distance: 185.1
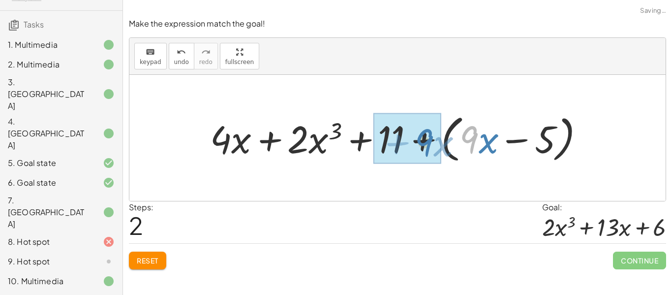
drag, startPoint x: 470, startPoint y: 138, endPoint x: 424, endPoint y: 141, distance: 45.8
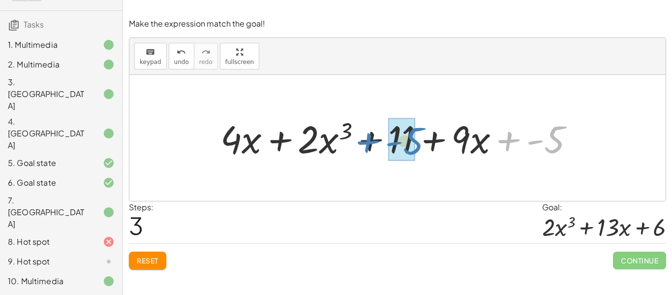
drag, startPoint x: 552, startPoint y: 139, endPoint x: 410, endPoint y: 140, distance: 142.1
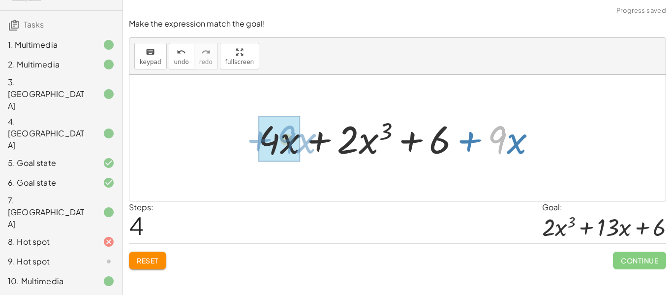
drag, startPoint x: 501, startPoint y: 133, endPoint x: 291, endPoint y: 133, distance: 210.4
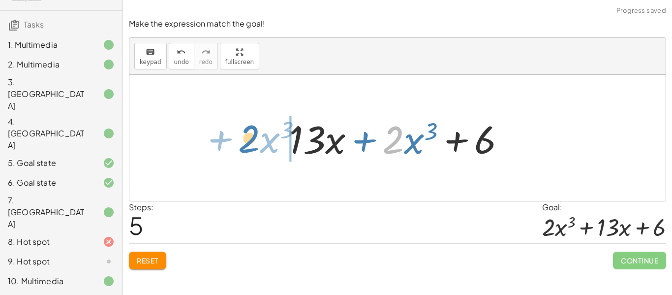
drag, startPoint x: 400, startPoint y: 138, endPoint x: 257, endPoint y: 137, distance: 143.6
click at [257, 137] on div "+ ( + 11 + · 2 · x 3 + · 4 · x ) + ( + · 9 · x − 5 ) + ( + · 2 · x 3 + · 4 · x …" at bounding box center [397, 138] width 536 height 126
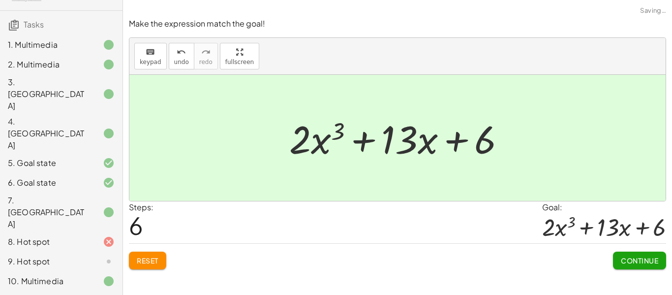
click at [636, 266] on button "Continue" at bounding box center [639, 260] width 53 height 18
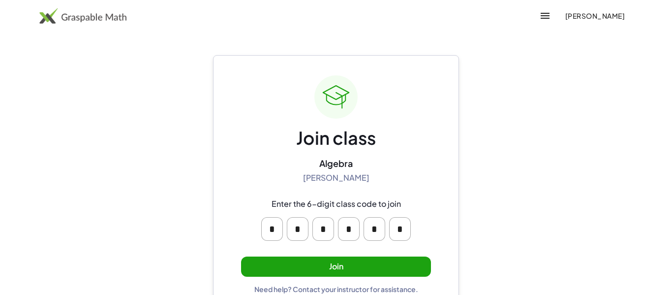
click at [335, 264] on button "Join" at bounding box center [336, 266] width 190 height 20
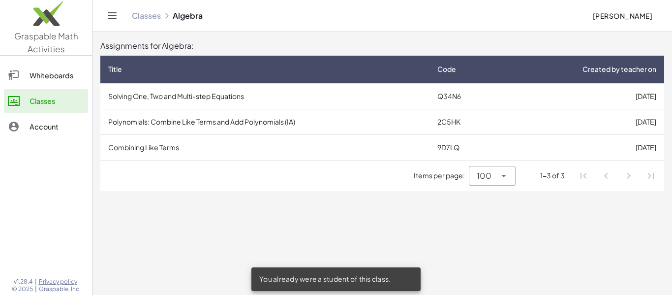
click at [260, 136] on td "Combining Like Terms" at bounding box center [264, 147] width 329 height 26
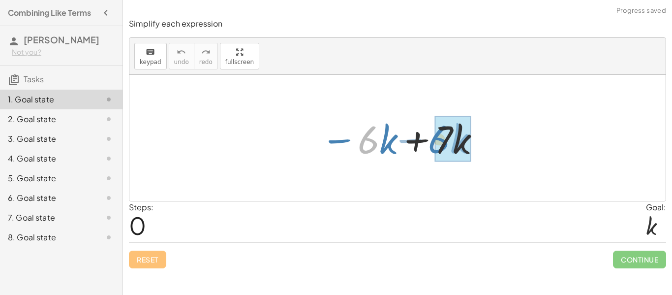
drag, startPoint x: 364, startPoint y: 145, endPoint x: 433, endPoint y: 145, distance: 69.3
click at [433, 145] on div at bounding box center [401, 138] width 171 height 51
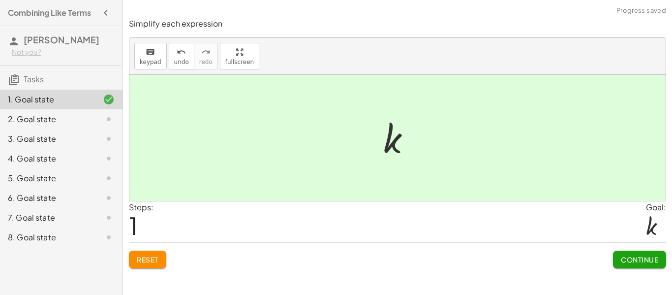
click at [624, 255] on span "Continue" at bounding box center [638, 259] width 37 height 9
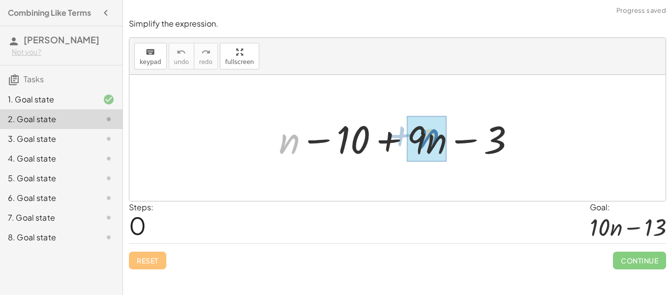
drag, startPoint x: 292, startPoint y: 143, endPoint x: 435, endPoint y: 139, distance: 143.1
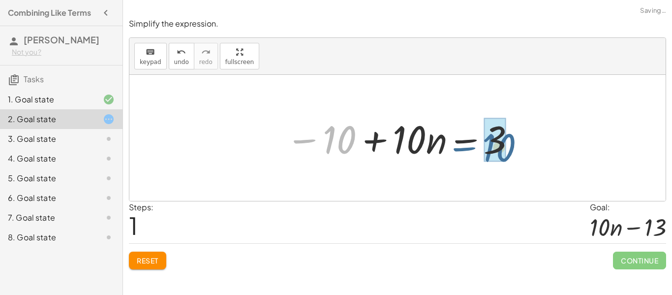
drag, startPoint x: 340, startPoint y: 136, endPoint x: 501, endPoint y: 142, distance: 160.9
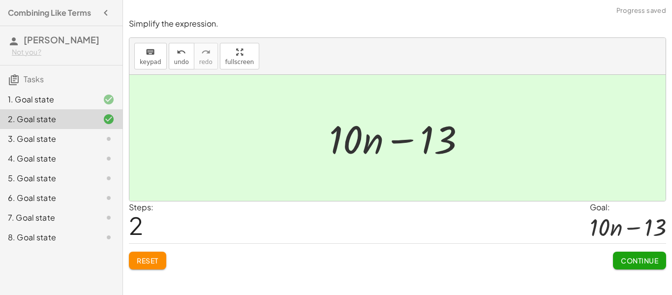
click at [655, 261] on span "Continue" at bounding box center [638, 260] width 37 height 9
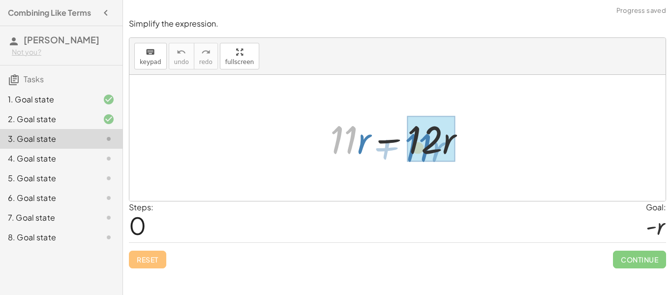
drag, startPoint x: 346, startPoint y: 147, endPoint x: 428, endPoint y: 151, distance: 81.7
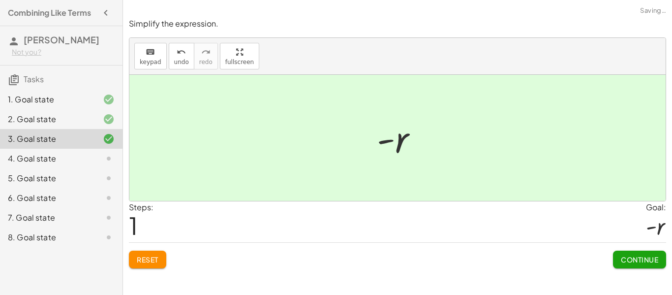
click at [627, 258] on span "Continue" at bounding box center [638, 259] width 37 height 9
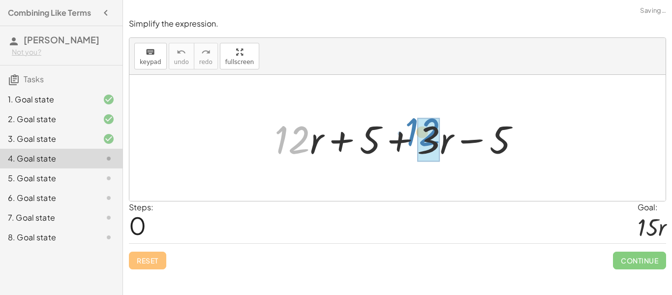
drag, startPoint x: 298, startPoint y: 152, endPoint x: 430, endPoint y: 144, distance: 132.0
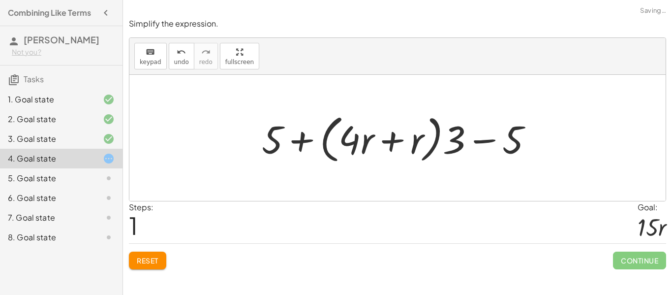
click at [144, 267] on button "Reset" at bounding box center [147, 260] width 37 height 18
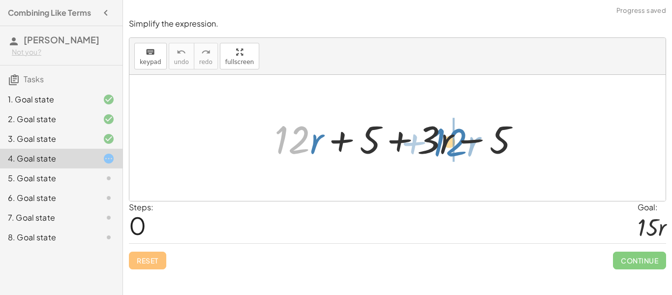
drag, startPoint x: 298, startPoint y: 138, endPoint x: 457, endPoint y: 140, distance: 158.8
click at [457, 140] on div at bounding box center [400, 138] width 263 height 51
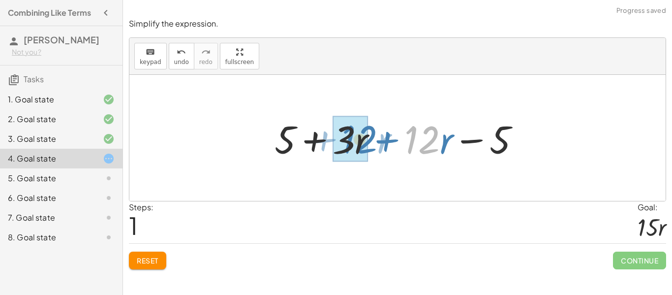
drag, startPoint x: 412, startPoint y: 142, endPoint x: 351, endPoint y: 142, distance: 61.0
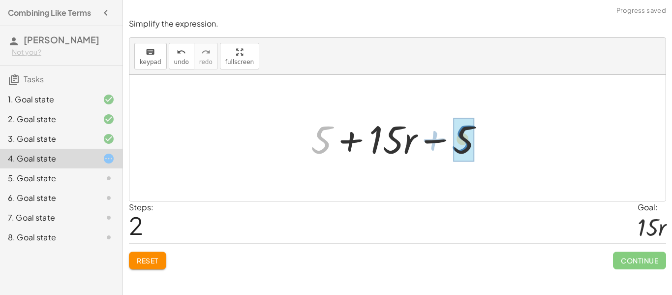
drag, startPoint x: 323, startPoint y: 139, endPoint x: 465, endPoint y: 138, distance: 141.6
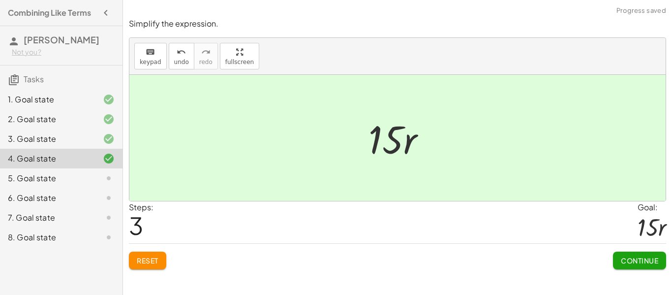
click at [644, 260] on span "Continue" at bounding box center [638, 260] width 37 height 9
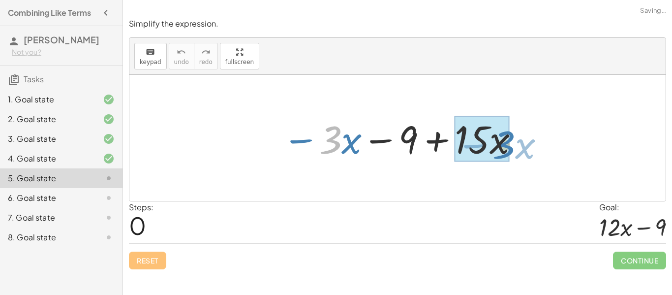
drag, startPoint x: 329, startPoint y: 137, endPoint x: 502, endPoint y: 142, distance: 173.6
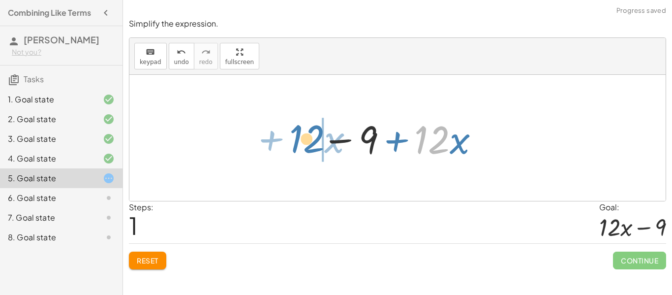
drag, startPoint x: 424, startPoint y: 133, endPoint x: 298, endPoint y: 132, distance: 125.4
click at [298, 132] on div "− · 3 · x − 9 + · 15 · x · 12 + · x · x − 9 + · 12" at bounding box center [397, 138] width 536 height 126
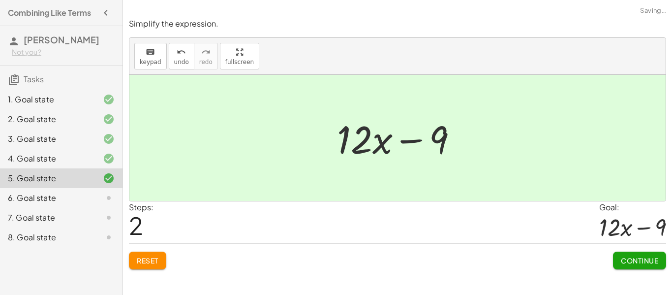
click at [630, 266] on button "Continue" at bounding box center [639, 260] width 53 height 18
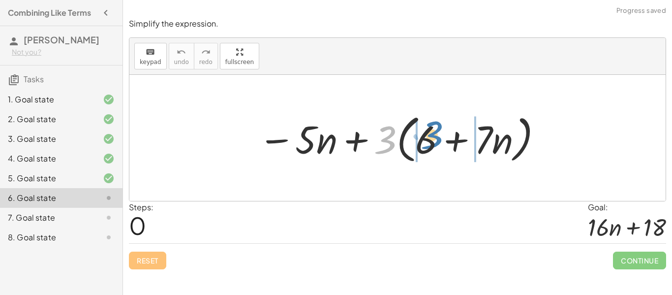
drag, startPoint x: 386, startPoint y: 132, endPoint x: 433, endPoint y: 127, distance: 47.0
click at [433, 127] on div at bounding box center [400, 138] width 295 height 57
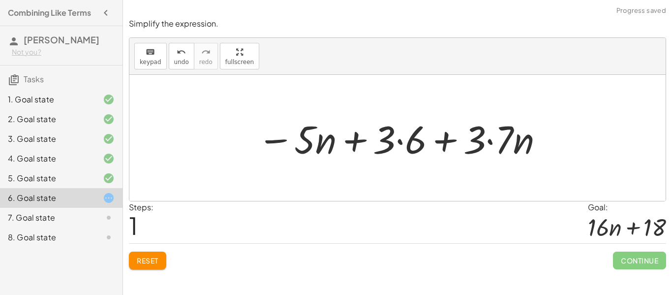
click at [401, 141] on div at bounding box center [400, 138] width 297 height 51
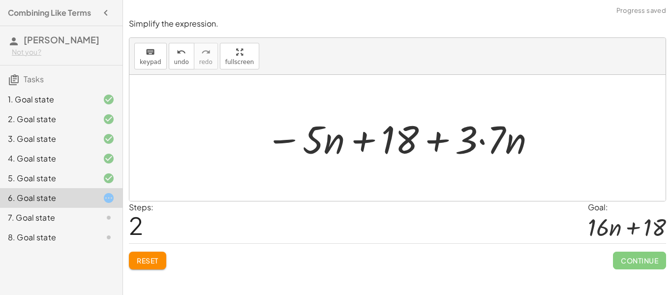
click at [481, 142] on div at bounding box center [401, 138] width 281 height 51
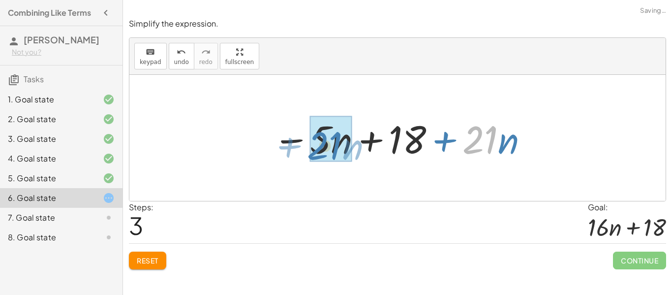
drag, startPoint x: 479, startPoint y: 141, endPoint x: 324, endPoint y: 147, distance: 155.0
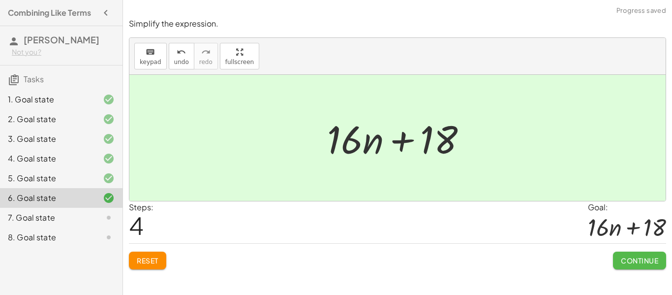
click at [624, 252] on button "Continue" at bounding box center [639, 260] width 53 height 18
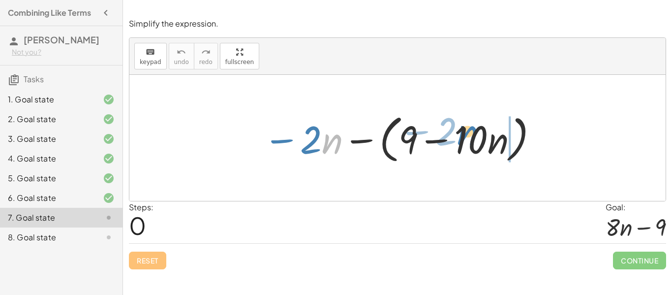
drag, startPoint x: 323, startPoint y: 140, endPoint x: 458, endPoint y: 131, distance: 135.5
click at [458, 131] on div at bounding box center [401, 138] width 286 height 57
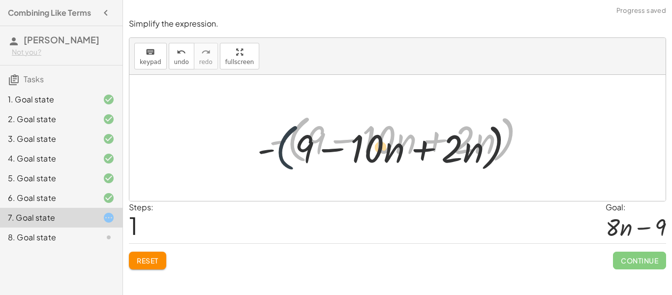
drag, startPoint x: 294, startPoint y: 136, endPoint x: 274, endPoint y: 147, distance: 22.3
click at [274, 147] on div at bounding box center [400, 138] width 273 height 57
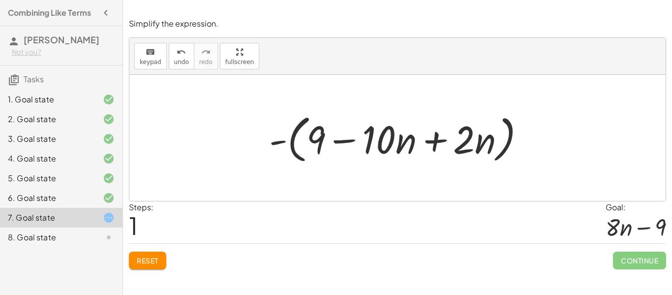
click at [156, 258] on span "Reset" at bounding box center [148, 260] width 22 height 9
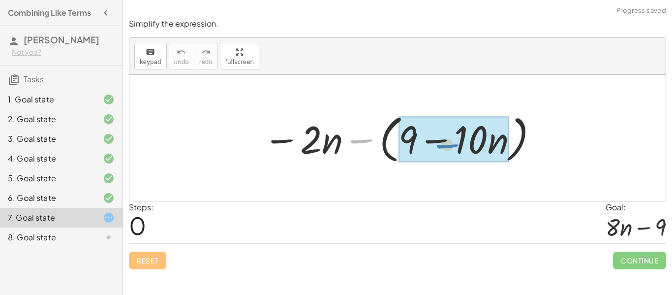
drag, startPoint x: 356, startPoint y: 140, endPoint x: 443, endPoint y: 145, distance: 87.2
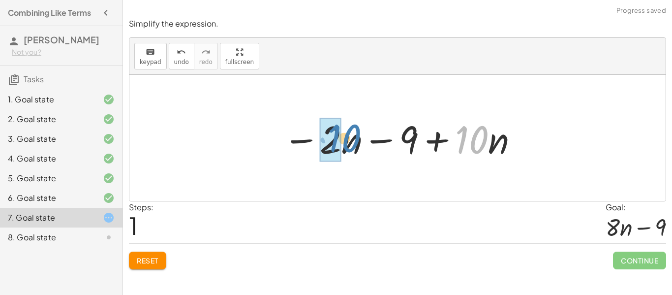
drag, startPoint x: 463, startPoint y: 146, endPoint x: 336, endPoint y: 145, distance: 127.3
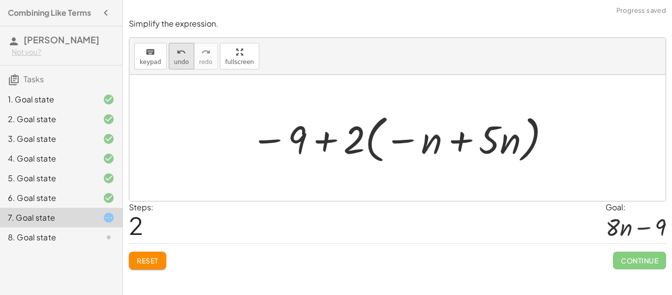
click at [187, 52] on button "undo undo" at bounding box center [182, 56] width 26 height 27
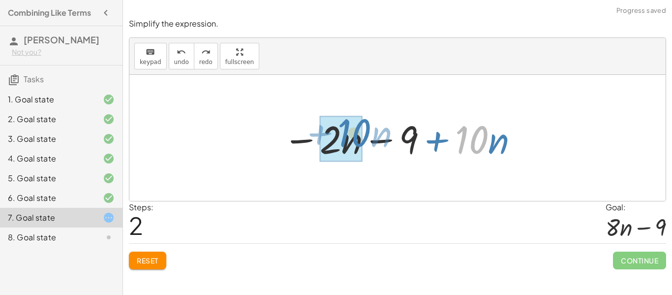
drag, startPoint x: 472, startPoint y: 134, endPoint x: 354, endPoint y: 127, distance: 119.2
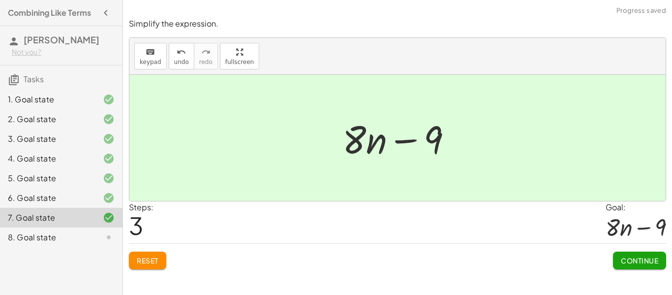
click at [625, 263] on span "Continue" at bounding box center [638, 260] width 37 height 9
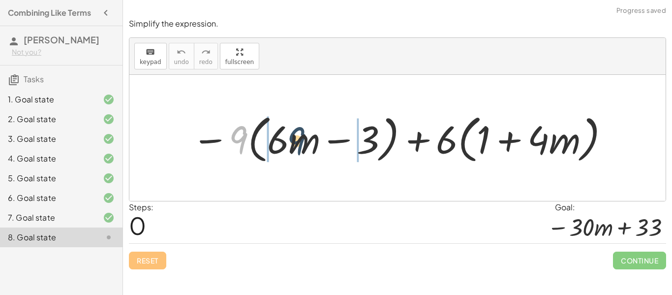
drag, startPoint x: 243, startPoint y: 130, endPoint x: 303, endPoint y: 132, distance: 60.0
click at [303, 132] on div at bounding box center [401, 138] width 428 height 57
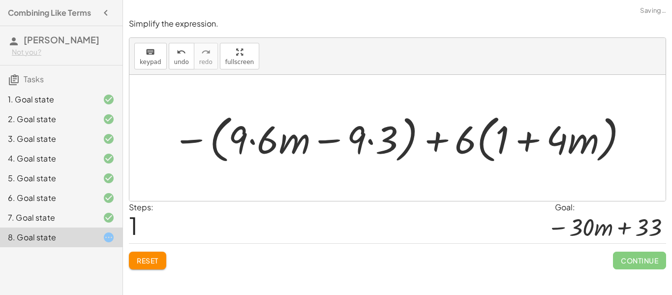
click at [252, 142] on div at bounding box center [401, 138] width 466 height 57
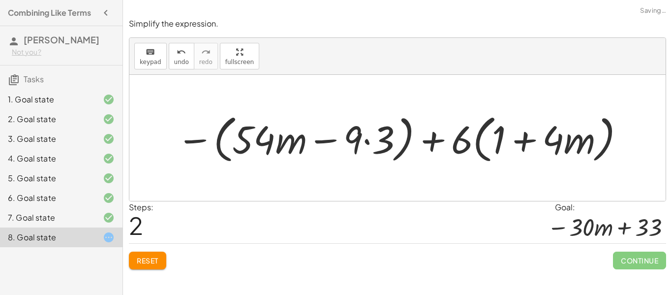
click at [368, 142] on div at bounding box center [401, 138] width 459 height 57
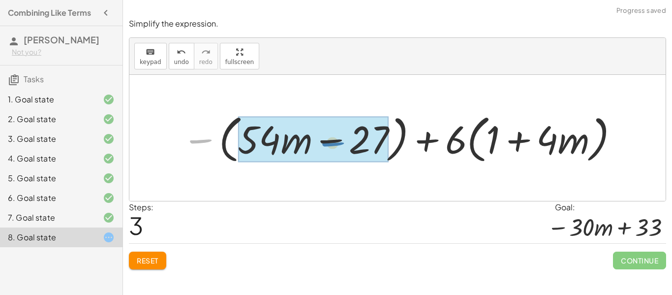
drag, startPoint x: 200, startPoint y: 141, endPoint x: 333, endPoint y: 144, distance: 132.8
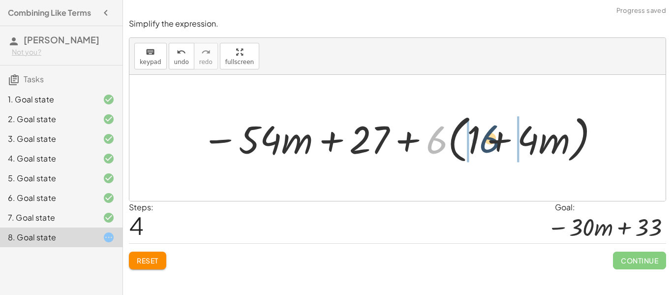
drag, startPoint x: 435, startPoint y: 145, endPoint x: 490, endPoint y: 143, distance: 55.1
click at [490, 143] on div at bounding box center [401, 138] width 409 height 57
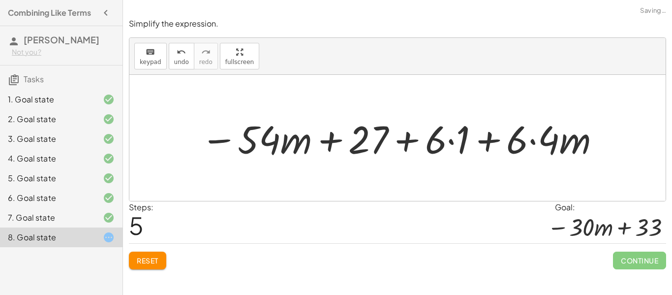
click at [453, 141] on div at bounding box center [401, 138] width 410 height 51
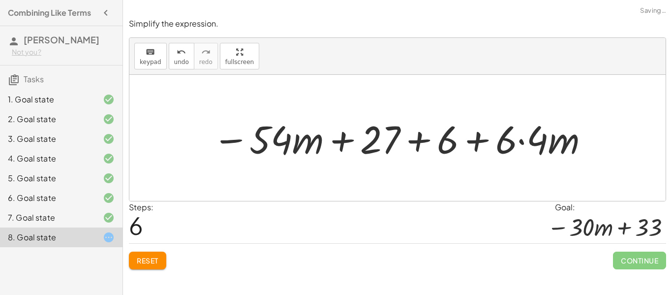
click at [519, 144] on div at bounding box center [400, 138] width 387 height 51
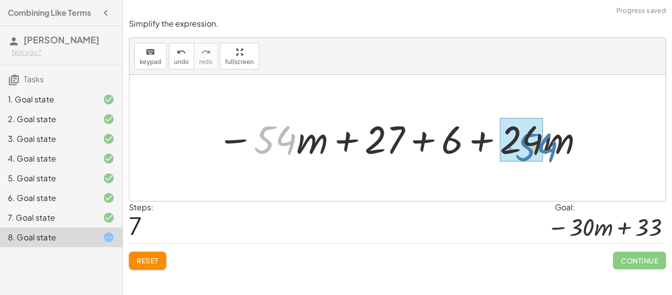
drag, startPoint x: 274, startPoint y: 140, endPoint x: 536, endPoint y: 148, distance: 262.2
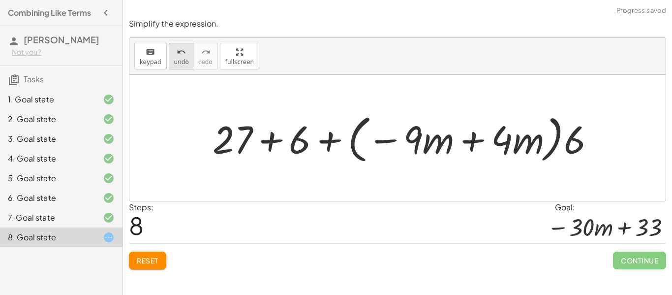
click at [187, 57] on button "undo undo" at bounding box center [182, 56] width 26 height 27
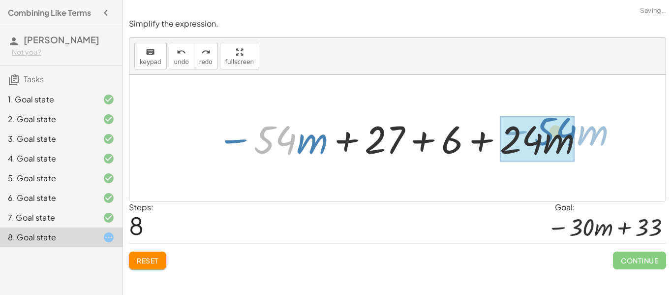
drag, startPoint x: 282, startPoint y: 132, endPoint x: 564, endPoint y: 124, distance: 281.8
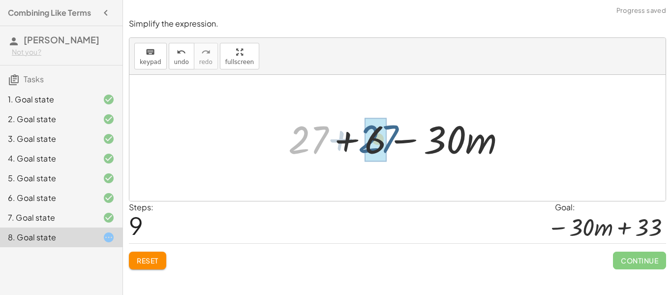
drag, startPoint x: 308, startPoint y: 147, endPoint x: 381, endPoint y: 147, distance: 72.8
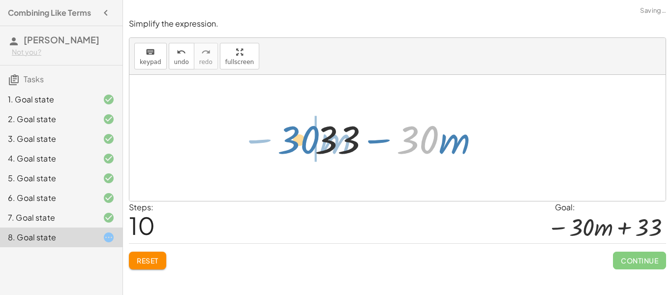
drag, startPoint x: 424, startPoint y: 144, endPoint x: 305, endPoint y: 144, distance: 119.0
click at [305, 144] on div "− · 9 · ( + · 6 · m − 3 ) + · 6 · ( + 1 + · 4 · m ) − ( + · 9 · 6 · m − · 9 · 3…" at bounding box center [397, 138] width 194 height 56
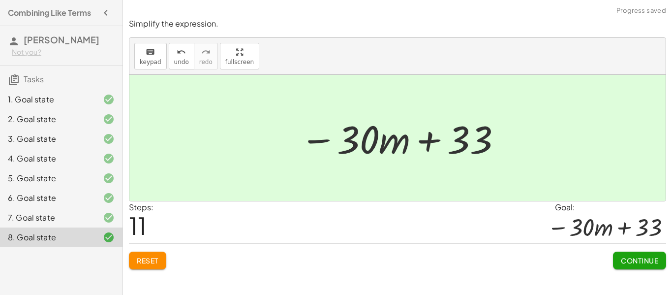
click at [639, 262] on span "Continue" at bounding box center [638, 260] width 37 height 9
